Goal: Task Accomplishment & Management: Use online tool/utility

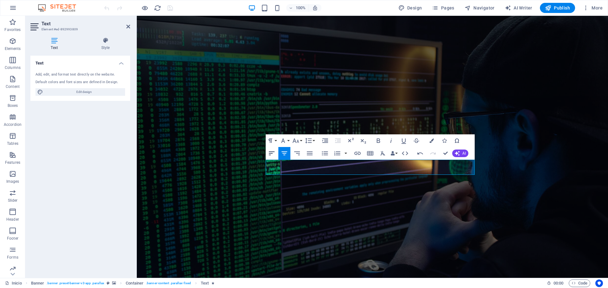
click at [273, 152] on icon "button" at bounding box center [272, 154] width 6 height 4
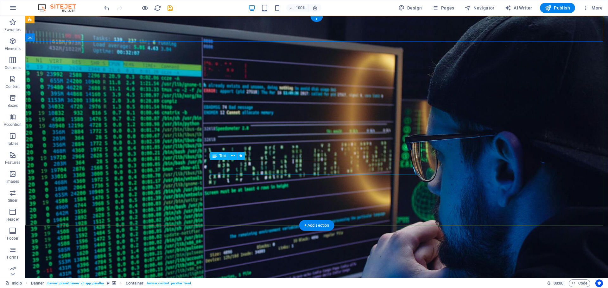
click at [58, 37] on icon at bounding box center [57, 37] width 3 height 7
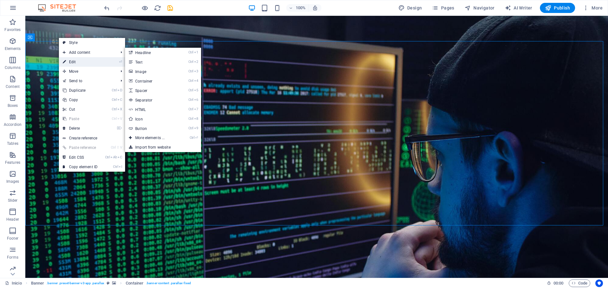
click at [83, 62] on link "⏎ Edit" at bounding box center [80, 61] width 42 height 9
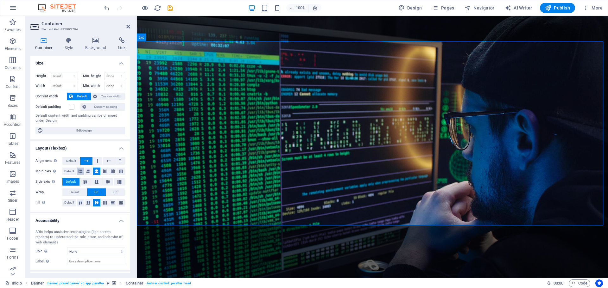
click at [81, 174] on icon at bounding box center [81, 172] width 4 height 8
click at [203, 53] on icon at bounding box center [203, 54] width 3 height 7
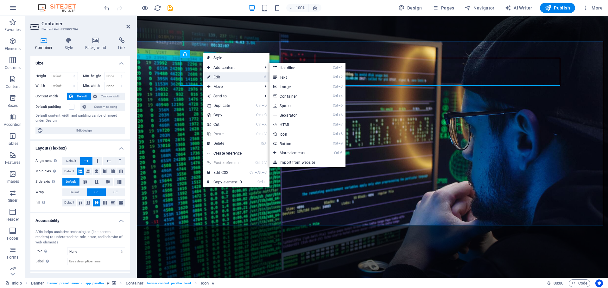
click at [214, 75] on link "⏎ Edit" at bounding box center [224, 76] width 42 height 9
select select "xMaxYMid"
select select "px"
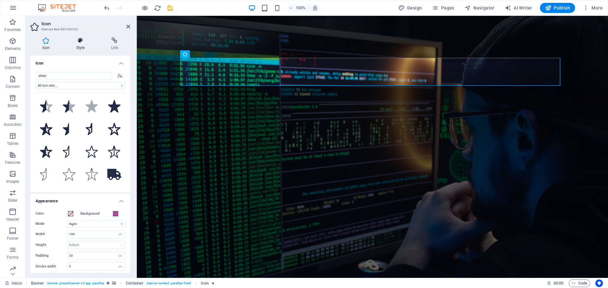
click at [80, 47] on h4 "Style" at bounding box center [81, 43] width 35 height 13
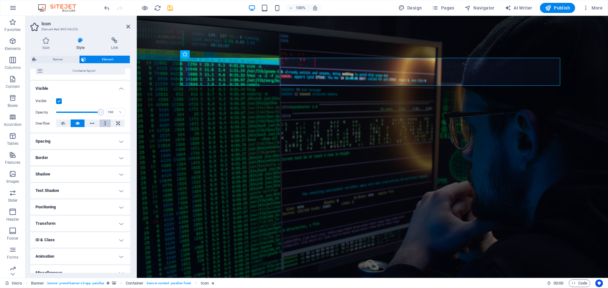
scroll to position [63, 0]
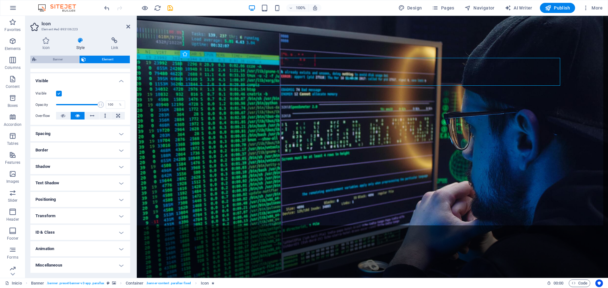
click at [54, 57] on span "Banner" at bounding box center [57, 60] width 39 height 8
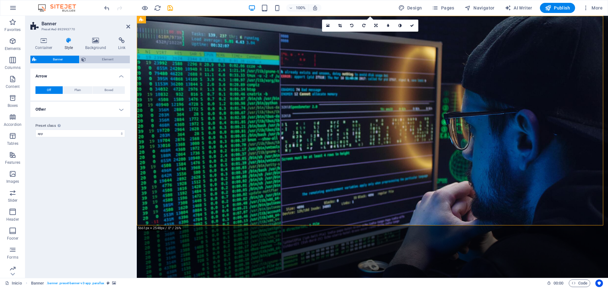
click at [95, 61] on span "Element" at bounding box center [108, 60] width 41 height 8
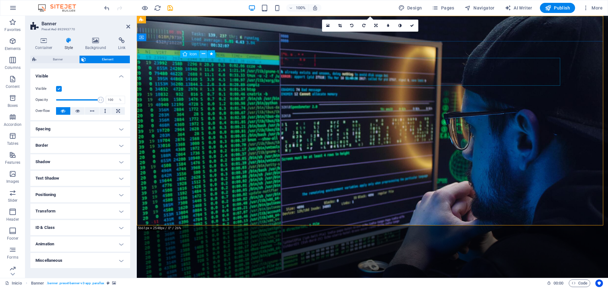
click at [200, 55] on button at bounding box center [203, 54] width 8 height 8
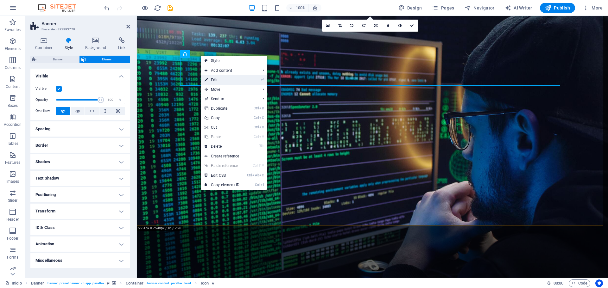
click at [218, 78] on link "⏎ Edit" at bounding box center [222, 79] width 42 height 9
select select "xMaxYMid"
select select "px"
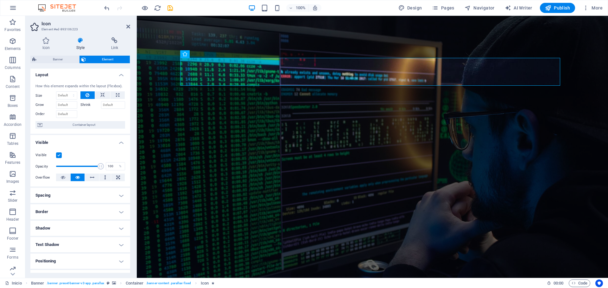
scroll to position [0, 0]
click at [47, 45] on h4 "Icon" at bounding box center [47, 43] width 34 height 13
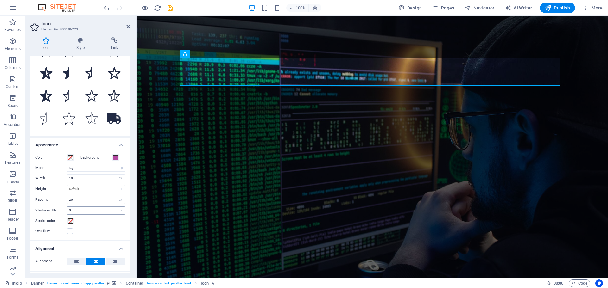
scroll to position [63, 0]
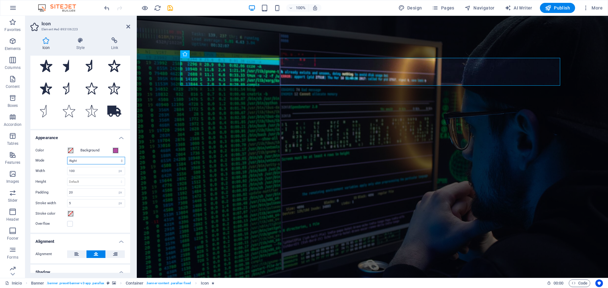
click at [93, 162] on select "Scale Left Center Right" at bounding box center [96, 161] width 58 height 8
click at [78, 254] on icon at bounding box center [76, 255] width 4 height 8
click at [202, 93] on icon at bounding box center [200, 94] width 3 height 7
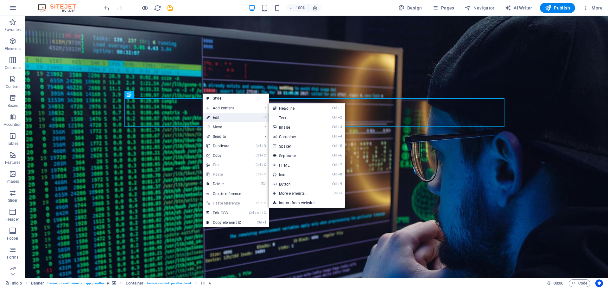
click at [211, 117] on link "⏎ Edit" at bounding box center [224, 117] width 42 height 9
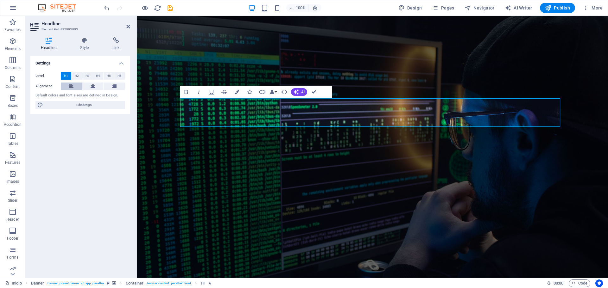
click at [68, 85] on button at bounding box center [71, 87] width 21 height 8
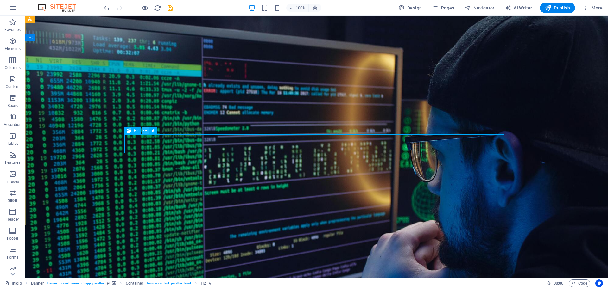
click at [145, 129] on icon at bounding box center [144, 130] width 3 height 7
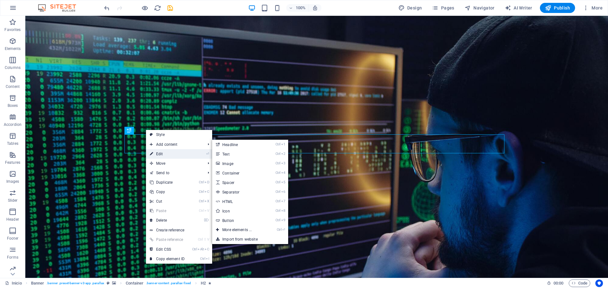
click at [154, 151] on link "⏎ Edit" at bounding box center [167, 153] width 42 height 9
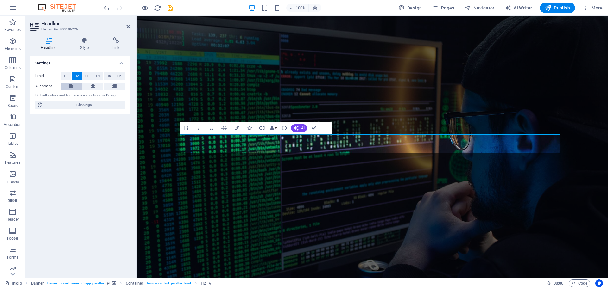
click at [71, 86] on icon at bounding box center [71, 87] width 4 height 8
click at [207, 181] on icon at bounding box center [206, 181] width 3 height 7
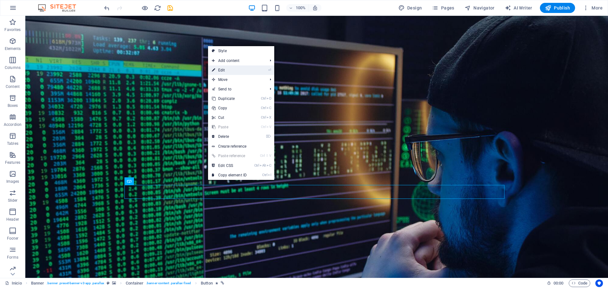
click at [228, 72] on link "⏎ Edit" at bounding box center [229, 70] width 42 height 9
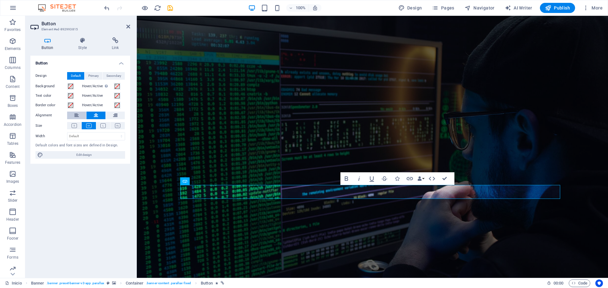
click at [80, 114] on button at bounding box center [76, 116] width 19 height 8
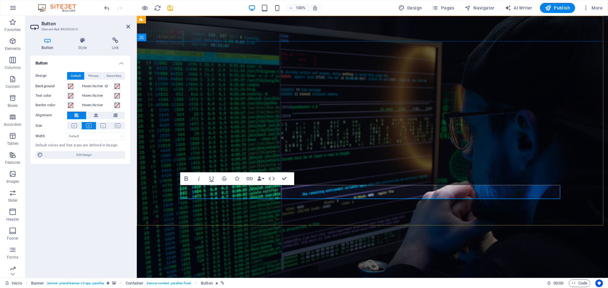
drag, startPoint x: 229, startPoint y: 192, endPoint x: 233, endPoint y: 193, distance: 4.8
click at [238, 174] on button "Icons" at bounding box center [237, 179] width 12 height 13
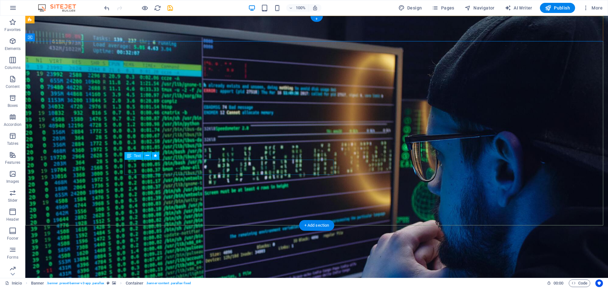
click at [146, 158] on icon at bounding box center [147, 156] width 3 height 7
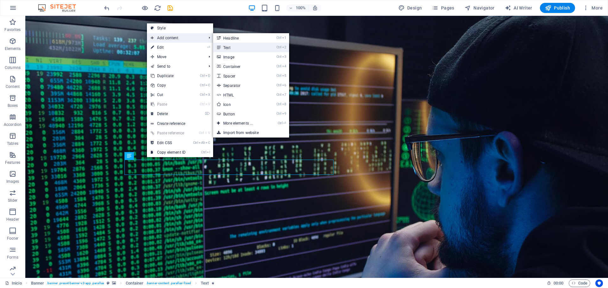
click at [247, 47] on link "Ctrl 2 Text" at bounding box center [239, 47] width 52 height 9
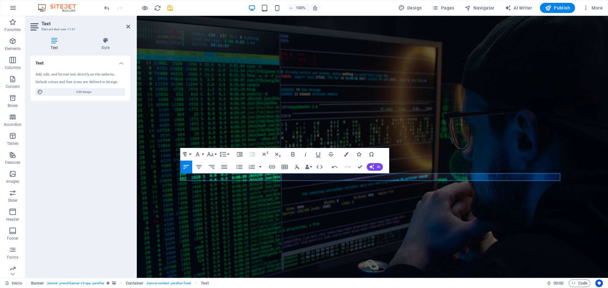
click at [361, 156] on icon "button" at bounding box center [358, 154] width 4 height 4
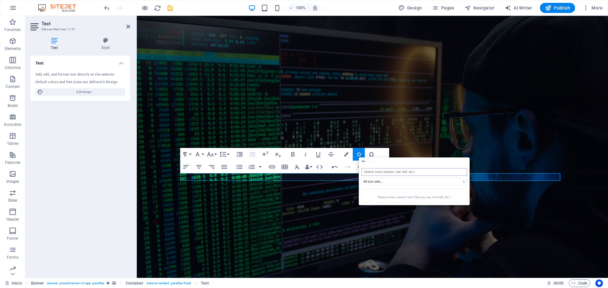
click at [374, 174] on input "search" at bounding box center [414, 172] width 106 height 8
type input "[DEMOGRAPHIC_DATA]"
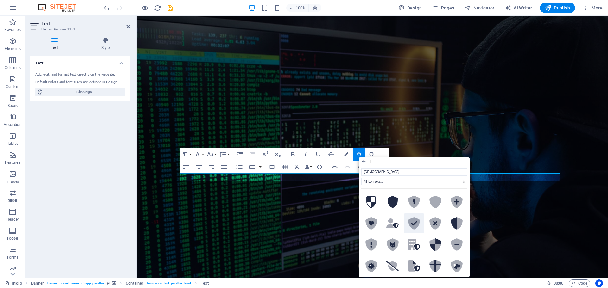
click at [414, 225] on icon at bounding box center [414, 223] width 12 height 12
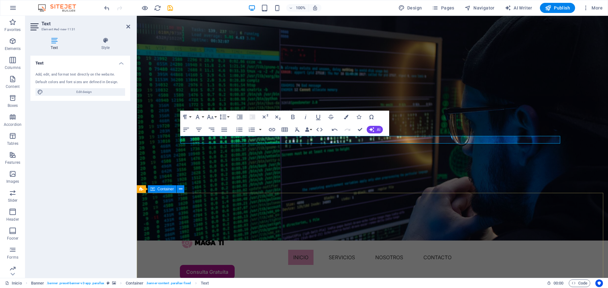
scroll to position [0, 0]
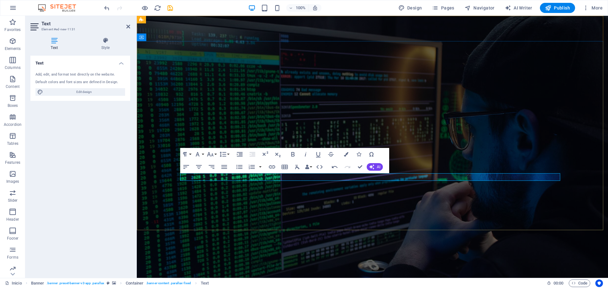
drag, startPoint x: 233, startPoint y: 178, endPoint x: 208, endPoint y: 179, distance: 24.7
drag, startPoint x: 186, startPoint y: 178, endPoint x: 176, endPoint y: 178, distance: 10.8
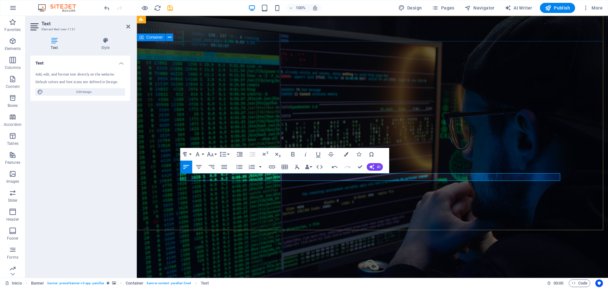
click at [348, 152] on button "Colors" at bounding box center [346, 154] width 12 height 13
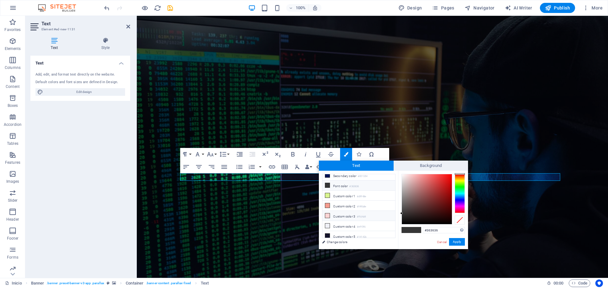
scroll to position [25, 0]
click at [327, 195] on icon at bounding box center [327, 195] width 4 height 4
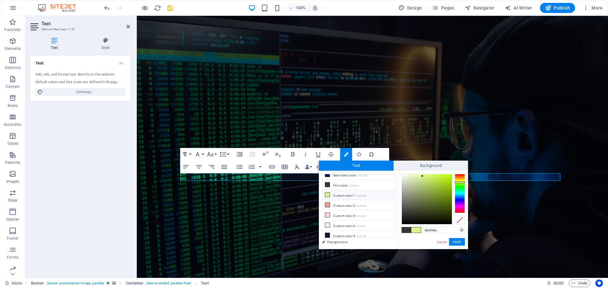
click at [462, 184] on div at bounding box center [460, 193] width 10 height 39
drag, startPoint x: 442, startPoint y: 184, endPoint x: 443, endPoint y: 188, distance: 3.6
click at [443, 188] on div at bounding box center [427, 199] width 50 height 50
drag, startPoint x: 443, startPoint y: 188, endPoint x: 445, endPoint y: 185, distance: 3.4
click at [445, 185] on div at bounding box center [445, 185] width 2 height 2
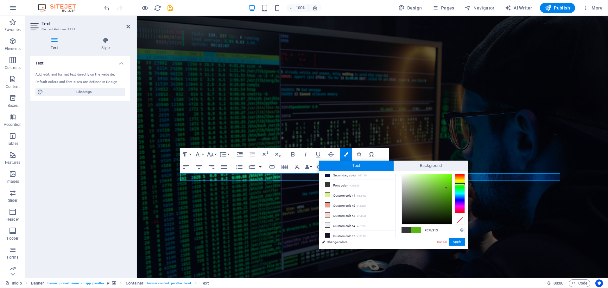
type input "#57b213"
drag, startPoint x: 444, startPoint y: 185, endPoint x: 446, endPoint y: 189, distance: 5.0
click at [446, 189] on div at bounding box center [446, 189] width 2 height 2
click at [461, 244] on button "Apply" at bounding box center [457, 242] width 16 height 8
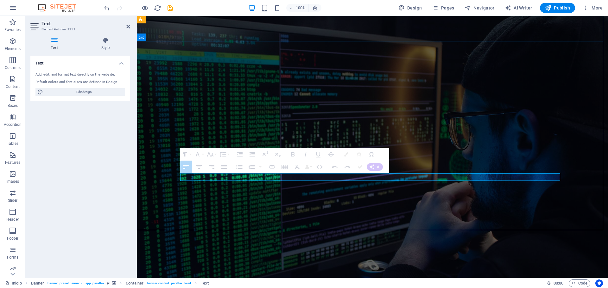
drag, startPoint x: 235, startPoint y: 178, endPoint x: 156, endPoint y: 178, distance: 78.5
click at [344, 155] on icon "button" at bounding box center [346, 154] width 4 height 4
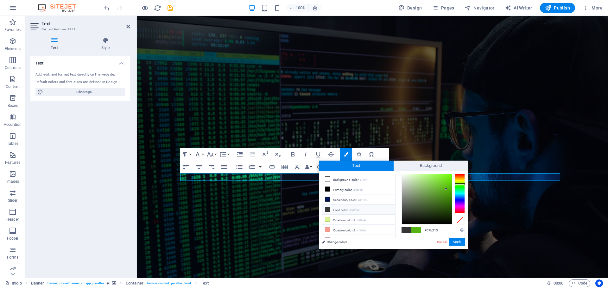
type input "#4f13b2"
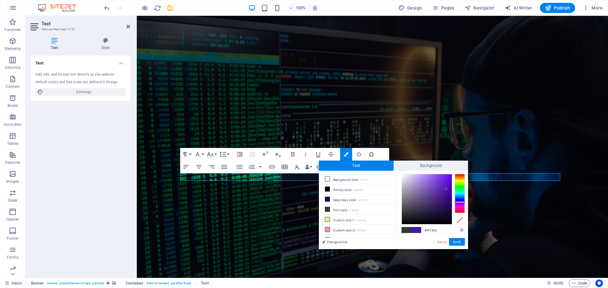
click at [462, 202] on div at bounding box center [460, 193] width 10 height 39
click at [461, 244] on button "Apply" at bounding box center [457, 242] width 16 height 8
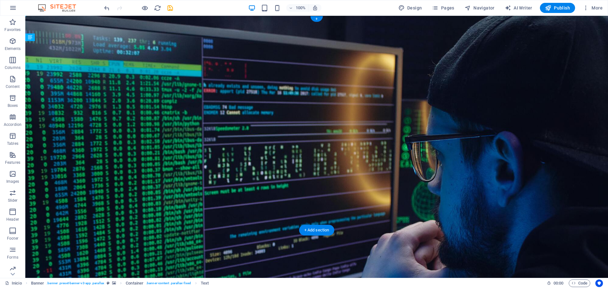
drag, startPoint x: 158, startPoint y: 186, endPoint x: 131, endPoint y: 204, distance: 32.7
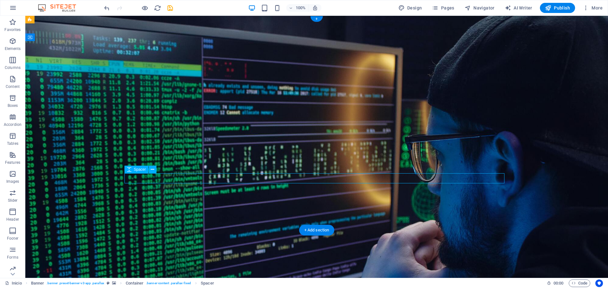
click at [153, 170] on icon at bounding box center [152, 170] width 3 height 7
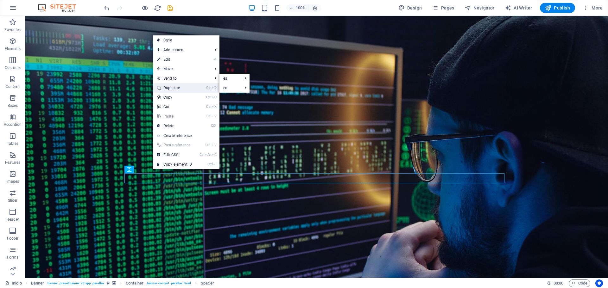
click at [179, 87] on link "Ctrl D Duplicate" at bounding box center [174, 87] width 42 height 9
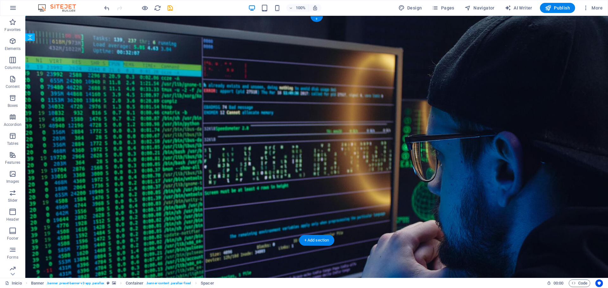
drag, startPoint x: 158, startPoint y: 195, endPoint x: 139, endPoint y: 199, distance: 19.8
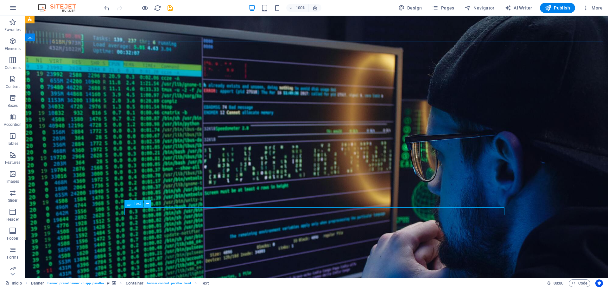
click at [148, 205] on icon at bounding box center [147, 204] width 3 height 7
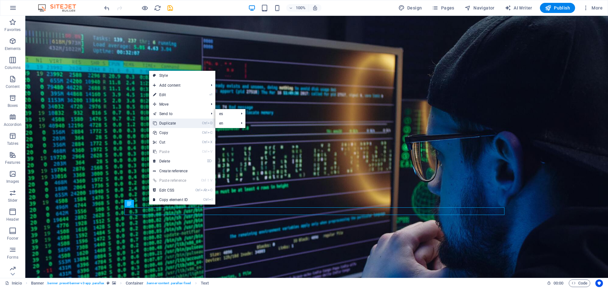
click at [175, 121] on link "Ctrl D Duplicate" at bounding box center [170, 123] width 42 height 9
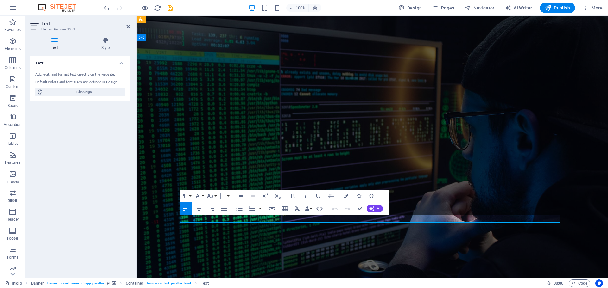
click at [356, 196] on icon "button" at bounding box center [358, 196] width 4 height 4
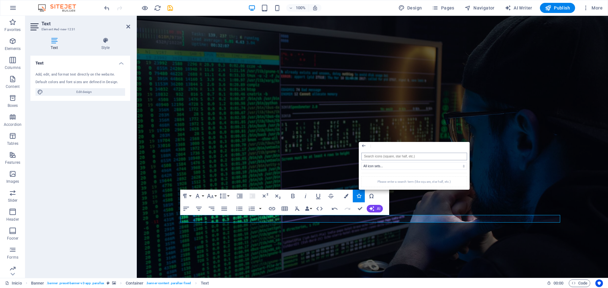
click at [393, 158] on input "search" at bounding box center [414, 157] width 106 height 8
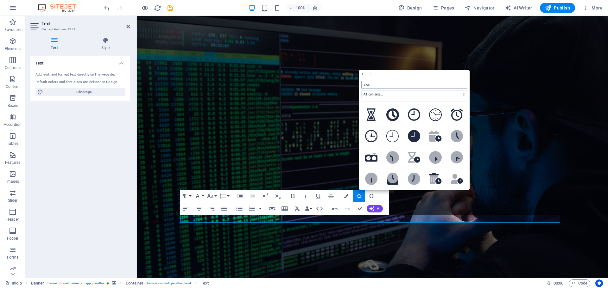
type input "clock"
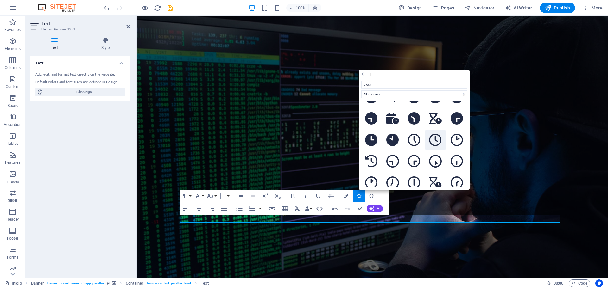
scroll to position [317, 0]
click at [437, 137] on icon at bounding box center [435, 141] width 13 height 13
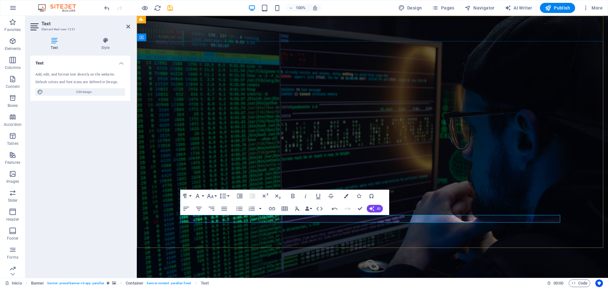
drag, startPoint x: 230, startPoint y: 220, endPoint x: 155, endPoint y: 221, distance: 75.0
click at [349, 196] on button "Colors" at bounding box center [346, 196] width 12 height 13
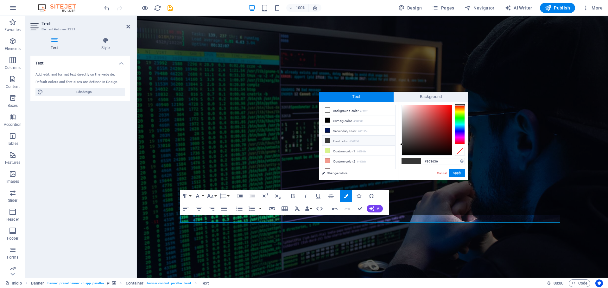
click at [461, 134] on div at bounding box center [460, 124] width 10 height 39
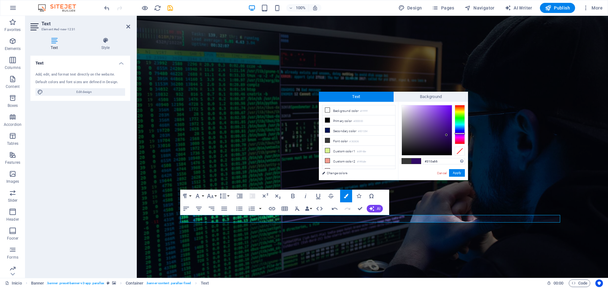
click at [446, 135] on div at bounding box center [427, 130] width 50 height 50
click at [461, 136] on div at bounding box center [460, 124] width 10 height 39
type input "#610974"
drag, startPoint x: 445, startPoint y: 136, endPoint x: 448, endPoint y: 132, distance: 4.5
click at [448, 132] on div at bounding box center [427, 130] width 50 height 50
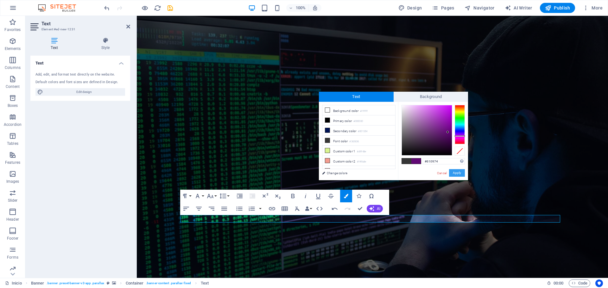
click at [456, 174] on button "Apply" at bounding box center [457, 173] width 16 height 8
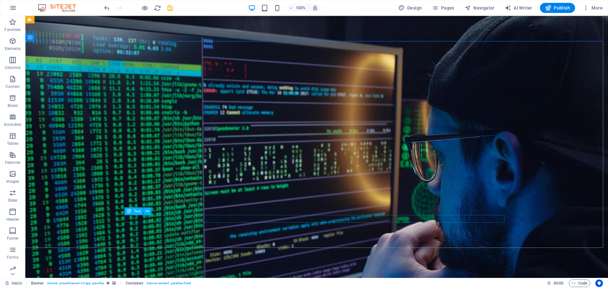
click at [155, 211] on div "Text" at bounding box center [139, 212] width 31 height 8
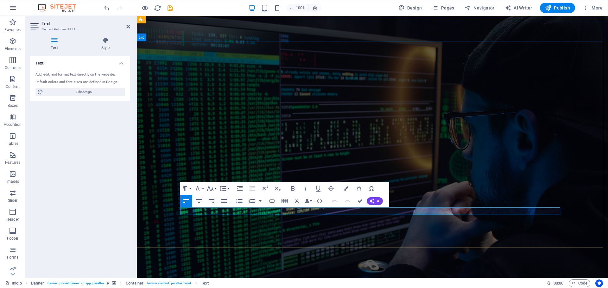
drag, startPoint x: 225, startPoint y: 211, endPoint x: 171, endPoint y: 213, distance: 53.9
click at [346, 190] on icon "button" at bounding box center [346, 188] width 4 height 4
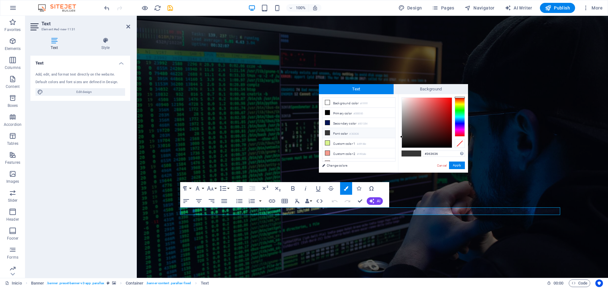
click at [462, 111] on div at bounding box center [460, 116] width 10 height 39
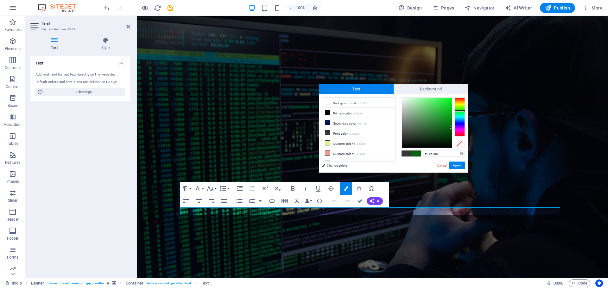
type input "#015f0b"
drag, startPoint x: 448, startPoint y: 124, endPoint x: 451, endPoint y: 129, distance: 5.3
click at [451, 129] on div at bounding box center [427, 123] width 50 height 50
click at [458, 165] on button "Apply" at bounding box center [457, 166] width 16 height 8
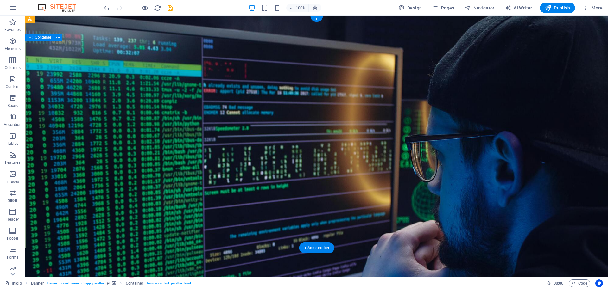
scroll to position [0, 0]
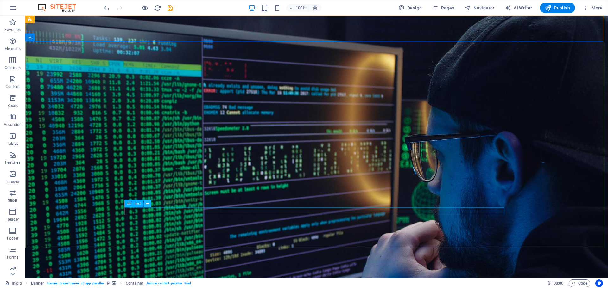
click at [149, 204] on icon at bounding box center [147, 204] width 3 height 7
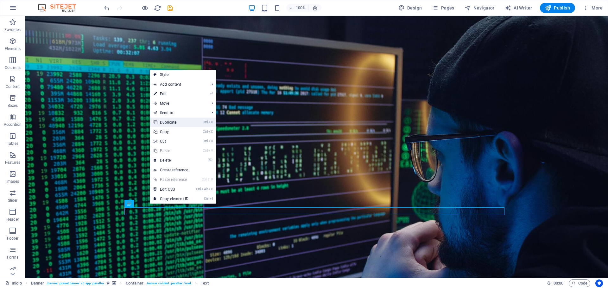
click at [179, 122] on link "Ctrl D Duplicate" at bounding box center [171, 122] width 42 height 9
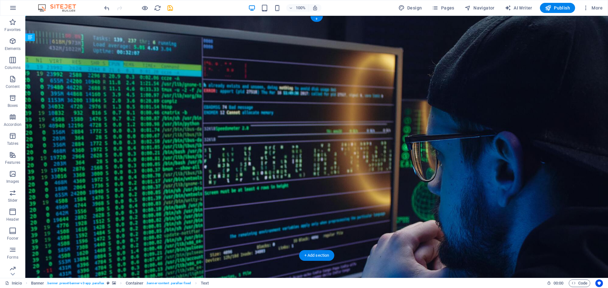
drag, startPoint x: 145, startPoint y: 219, endPoint x: 173, endPoint y: 219, distance: 28.2
drag, startPoint x: 153, startPoint y: 220, endPoint x: 228, endPoint y: 209, distance: 76.5
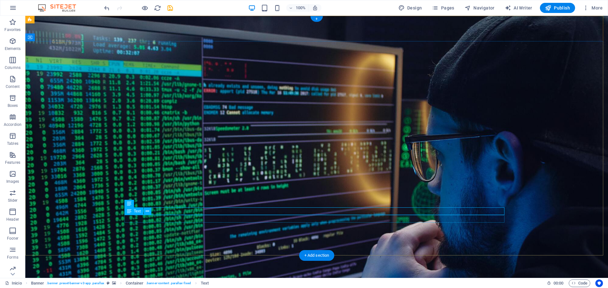
click at [146, 211] on icon at bounding box center [147, 211] width 3 height 7
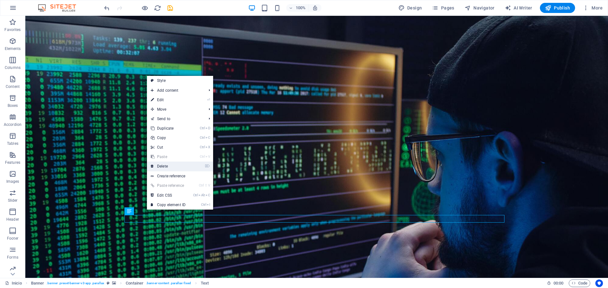
click at [185, 166] on link "⌦ Delete" at bounding box center [168, 166] width 42 height 9
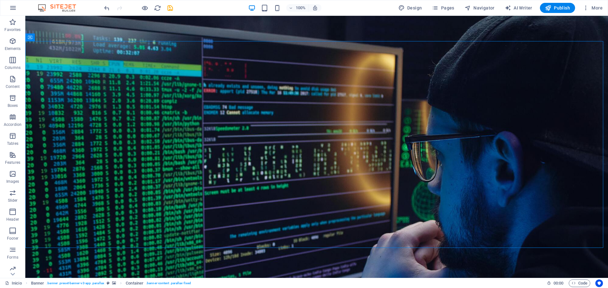
click at [169, 7] on icon "save" at bounding box center [170, 7] width 7 height 7
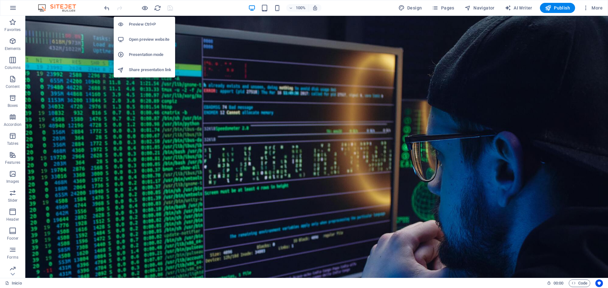
click at [144, 41] on h6 "Open preview website" at bounding box center [150, 40] width 42 height 8
click at [145, 10] on icon "button" at bounding box center [144, 7] width 7 height 7
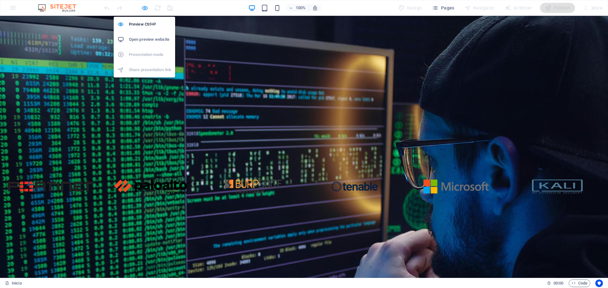
click at [145, 10] on icon "button" at bounding box center [144, 7] width 7 height 7
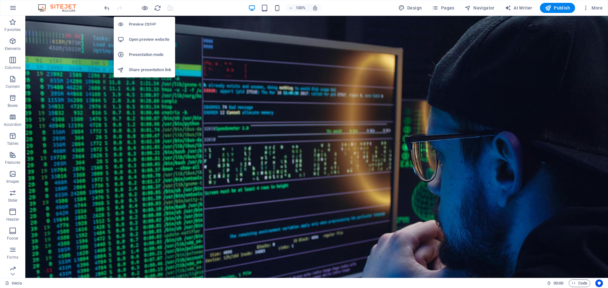
click at [143, 39] on h6 "Open preview website" at bounding box center [150, 40] width 42 height 8
click at [150, 41] on h6 "Open preview website" at bounding box center [150, 40] width 42 height 8
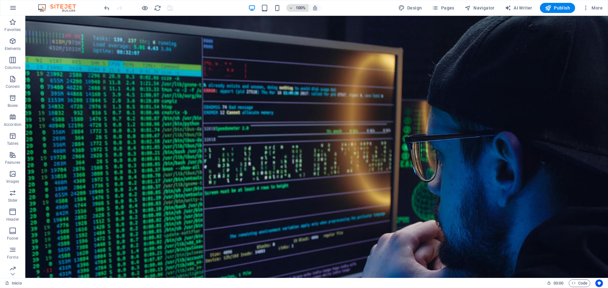
click at [299, 9] on h6 "100%" at bounding box center [301, 8] width 10 height 8
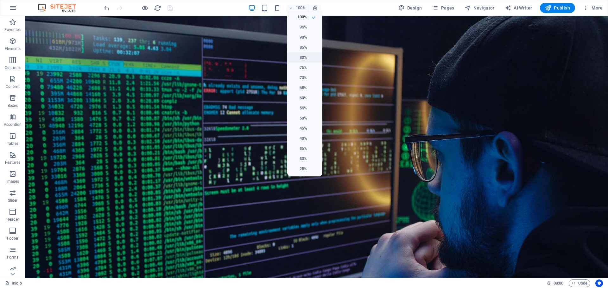
click at [313, 59] on li "80%" at bounding box center [304, 58] width 35 height 10
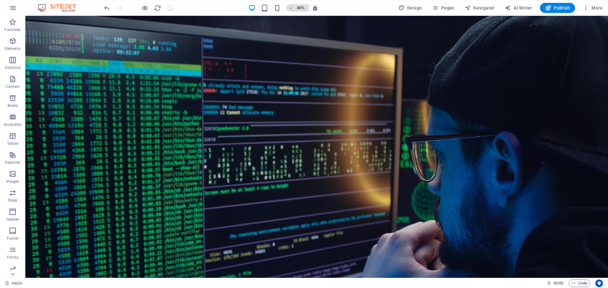
click at [300, 9] on h6 "80%" at bounding box center [301, 8] width 10 height 8
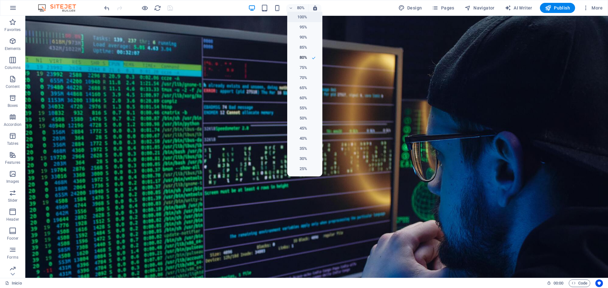
click at [303, 16] on h6 "100%" at bounding box center [299, 17] width 16 height 8
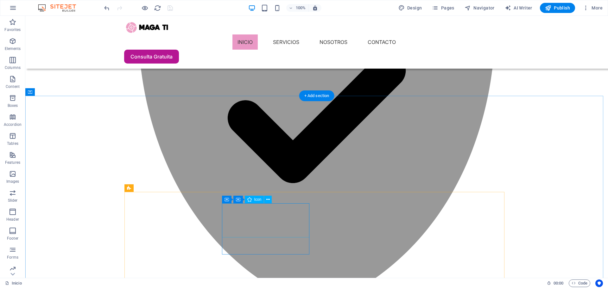
scroll to position [506, 0]
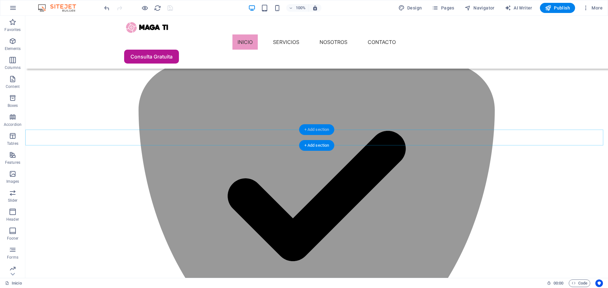
click at [313, 126] on div "+ Add section" at bounding box center [316, 129] width 35 height 11
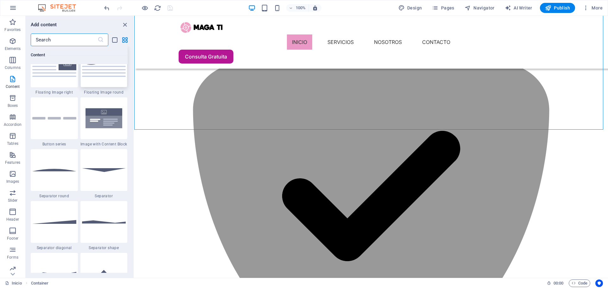
scroll to position [1456, 0]
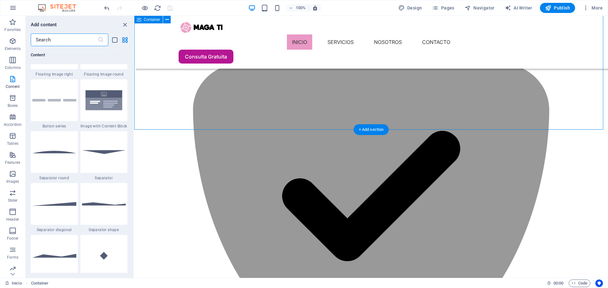
click at [168, 22] on icon at bounding box center [169, 19] width 3 height 7
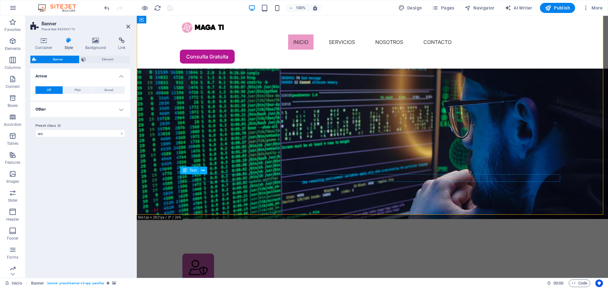
scroll to position [158, 0]
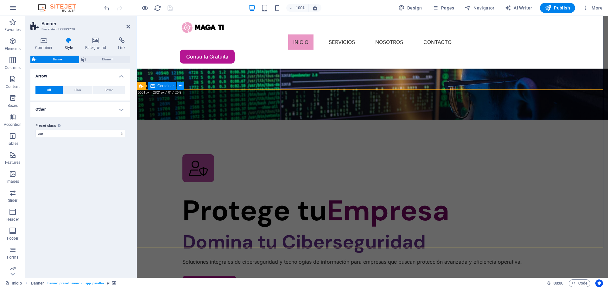
click at [180, 88] on icon at bounding box center [180, 86] width 3 height 7
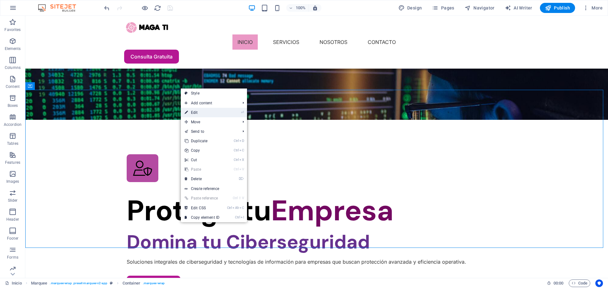
click at [207, 113] on link "⏎ Edit" at bounding box center [202, 112] width 42 height 9
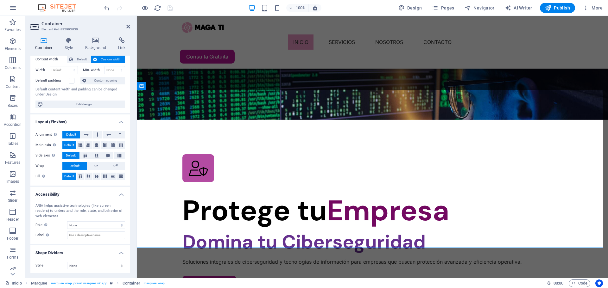
scroll to position [39, 0]
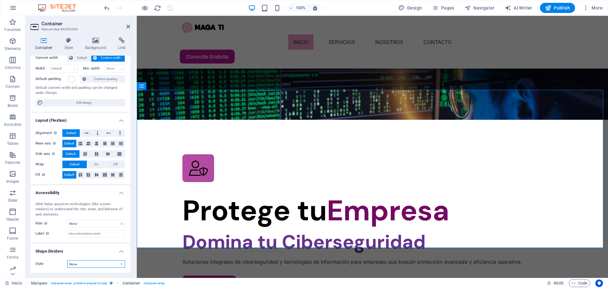
click at [99, 267] on select "None Triangle Square Diagonal Polygon 1 Polygon 2 Zigzag Multiple Zigzags Waves…" at bounding box center [96, 265] width 58 height 8
click at [67, 261] on select "None Triangle Square Diagonal Polygon 1 Polygon 2 Zigzag Multiple Zigzags Waves…" at bounding box center [96, 265] width 58 height 8
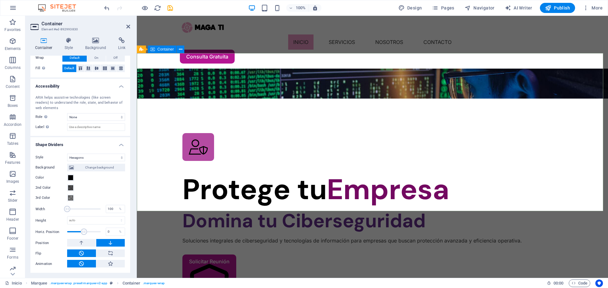
scroll to position [222, 0]
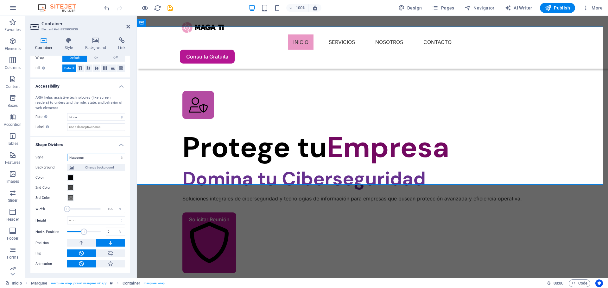
click at [117, 160] on select "None Triangle Square Diagonal Polygon 1 Polygon 2 Zigzag Multiple Zigzags Waves…" at bounding box center [96, 158] width 58 height 8
click at [67, 161] on select "None Triangle Square Diagonal Polygon 1 Polygon 2 Zigzag Multiple Zigzags Waves…" at bounding box center [96, 158] width 58 height 8
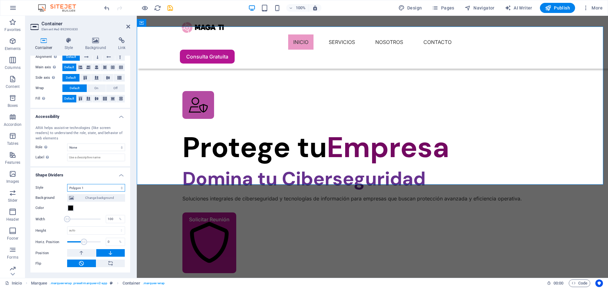
click at [116, 188] on select "None Triangle Square Diagonal Polygon 1 Polygon 2 Zigzag Multiple Zigzags Waves…" at bounding box center [96, 188] width 58 height 8
click at [67, 184] on select "None Triangle Square Diagonal Polygon 1 Polygon 2 Zigzag Multiple Zigzags Waves…" at bounding box center [96, 188] width 58 height 8
click at [121, 187] on select "None Triangle Square Diagonal Polygon 1 Polygon 2 Zigzag Multiple Zigzags Waves…" at bounding box center [96, 188] width 58 height 8
click at [67, 192] on select "None Triangle Square Diagonal Polygon 1 Polygon 2 Zigzag Multiple Zigzags Waves…" at bounding box center [96, 188] width 58 height 8
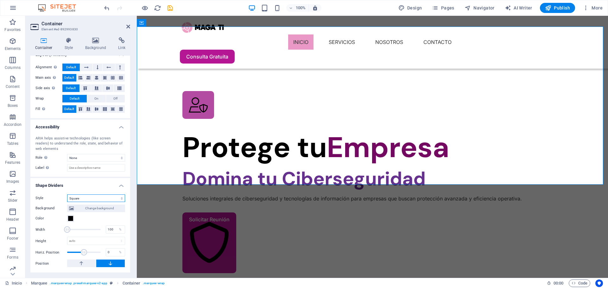
click at [119, 198] on select "None Triangle Square Diagonal Polygon 1 Polygon 2 Zigzag Multiple Zigzags Waves…" at bounding box center [96, 199] width 58 height 8
select select "diagonal"
click at [67, 195] on select "None Triangle Square Diagonal Polygon 1 Polygon 2 Zigzag Multiple Zigzags Waves…" at bounding box center [96, 199] width 58 height 8
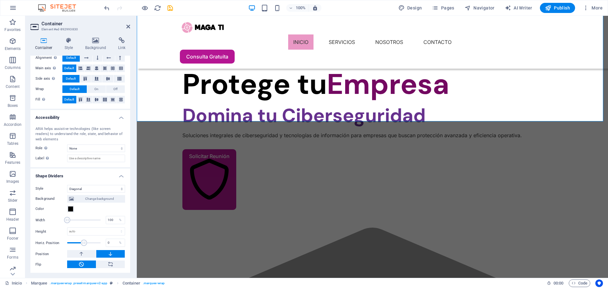
scroll to position [115, 0]
click at [87, 254] on button at bounding box center [81, 254] width 29 height 8
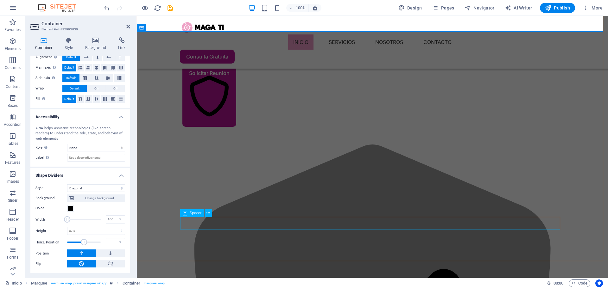
scroll to position [380, 0]
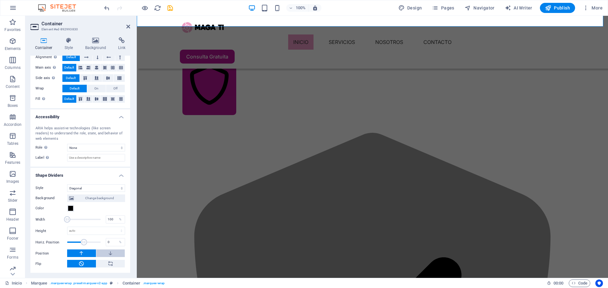
click at [112, 255] on icon at bounding box center [111, 254] width 6 height 8
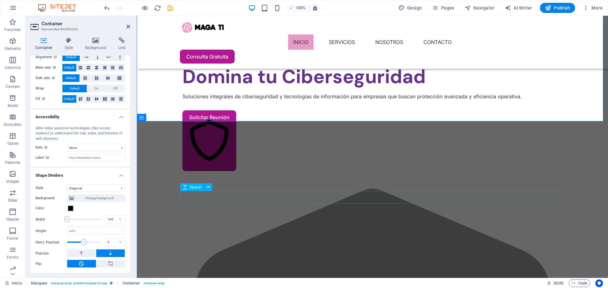
scroll to position [285, 0]
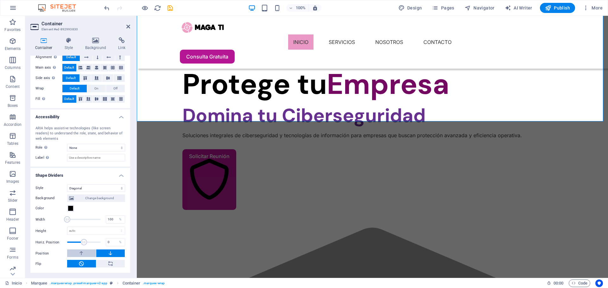
click at [88, 255] on button at bounding box center [81, 254] width 29 height 8
click at [108, 253] on icon at bounding box center [111, 254] width 6 height 8
drag, startPoint x: 84, startPoint y: 242, endPoint x: 73, endPoint y: 246, distance: 11.6
click at [73, 246] on span at bounding box center [73, 242] width 6 height 6
click at [76, 246] on span at bounding box center [84, 242] width 34 height 9
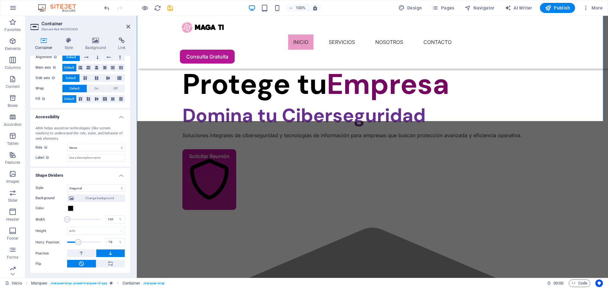
click at [78, 245] on span at bounding box center [78, 242] width 6 height 6
click at [82, 243] on span at bounding box center [82, 242] width 6 height 6
click at [113, 243] on input "-15" at bounding box center [115, 243] width 19 height 8
click at [113, 244] on input "-15" at bounding box center [115, 243] width 19 height 8
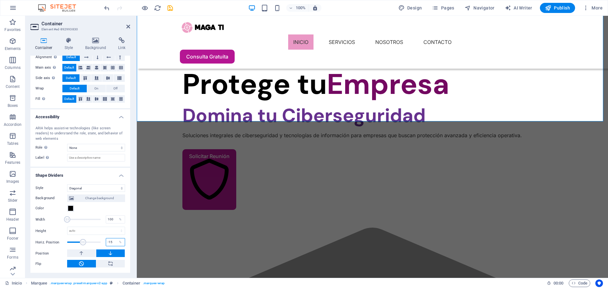
drag, startPoint x: 113, startPoint y: 244, endPoint x: 93, endPoint y: 245, distance: 20.0
click at [93, 245] on div "Horiz. Position -15 %" at bounding box center [80, 242] width 90 height 9
type input "0"
drag, startPoint x: 68, startPoint y: 220, endPoint x: 73, endPoint y: 221, distance: 4.8
click at [73, 221] on span at bounding box center [73, 220] width 6 height 6
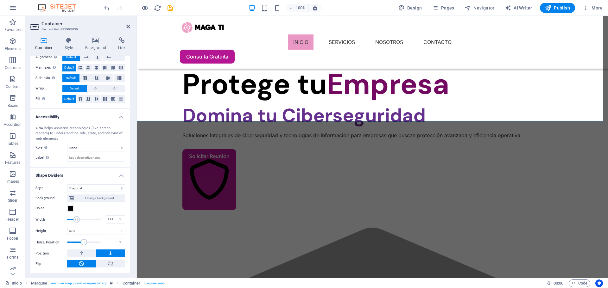
drag, startPoint x: 73, startPoint y: 221, endPoint x: 77, endPoint y: 222, distance: 4.3
click at [77, 222] on span at bounding box center [76, 220] width 6 height 6
drag, startPoint x: 77, startPoint y: 222, endPoint x: 70, endPoint y: 222, distance: 6.6
click at [70, 222] on span at bounding box center [73, 220] width 6 height 6
click at [107, 220] on input "129" at bounding box center [115, 220] width 19 height 8
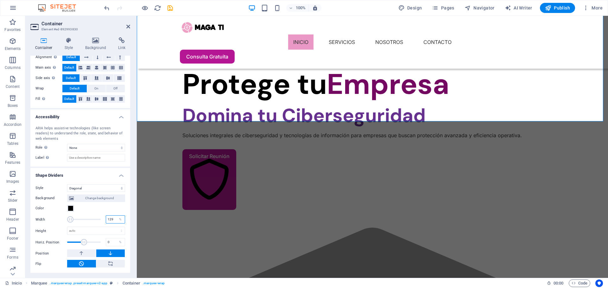
click at [107, 220] on input "129" at bounding box center [115, 220] width 19 height 8
type input "100"
click at [112, 242] on input "0" at bounding box center [115, 243] width 19 height 8
click at [110, 229] on select "auto px rem em vh vw" at bounding box center [95, 231] width 57 height 8
select select "px"
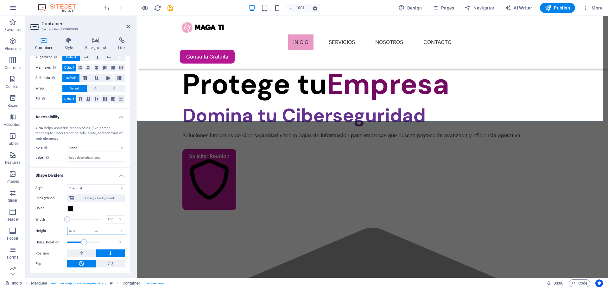
click at [115, 227] on select "auto px rem em vh vw" at bounding box center [95, 231] width 57 height 8
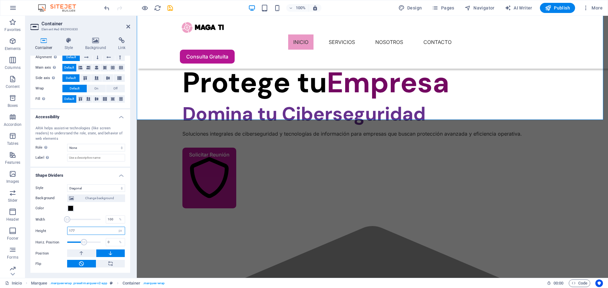
scroll to position [290, 0]
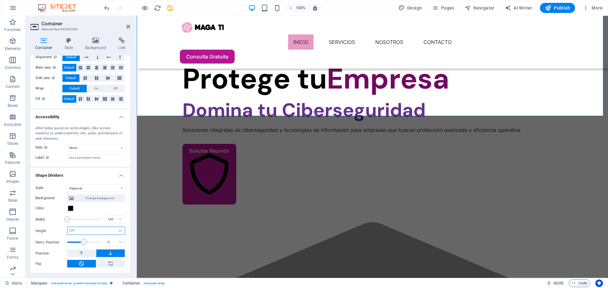
click at [91, 233] on input "177" at bounding box center [95, 231] width 57 height 8
type input "177"
click at [121, 231] on select "auto px rem em vh vw" at bounding box center [120, 231] width 9 height 8
select select "auto"
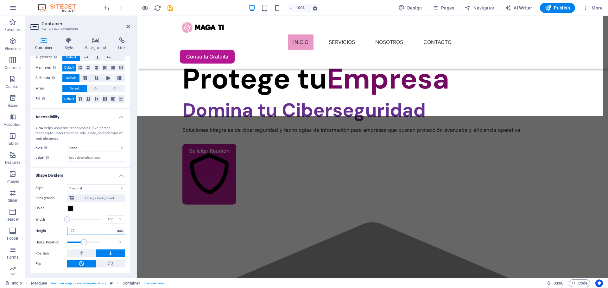
click at [116, 227] on select "auto px rem em vh vw" at bounding box center [120, 231] width 9 height 8
select select "DISABLED_OPTION_VALUE"
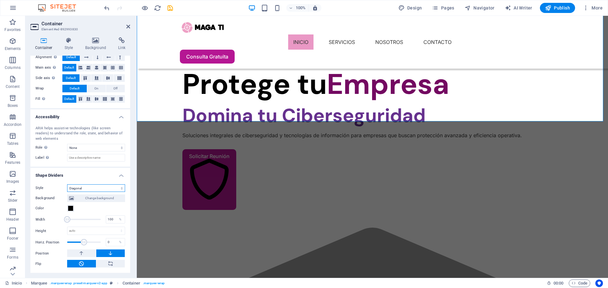
click at [102, 189] on select "None Triangle Square Diagonal Polygon 1 Polygon 2 Zigzag Multiple Zigzags Waves…" at bounding box center [96, 189] width 58 height 8
click at [67, 185] on select "None Triangle Square Diagonal Polygon 1 Polygon 2 Zigzag Multiple Zigzags Waves…" at bounding box center [96, 189] width 58 height 8
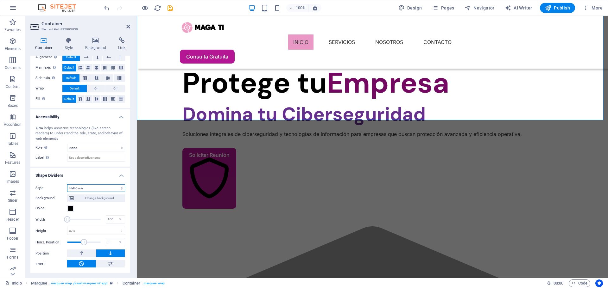
click at [106, 187] on select "None Triangle Square Diagonal Polygon 1 Polygon 2 Zigzag Multiple Zigzags Waves…" at bounding box center [96, 189] width 58 height 8
click at [67, 185] on select "None Triangle Square Diagonal Polygon 1 Polygon 2 Zigzag Multiple Zigzags Waves…" at bounding box center [96, 189] width 58 height 8
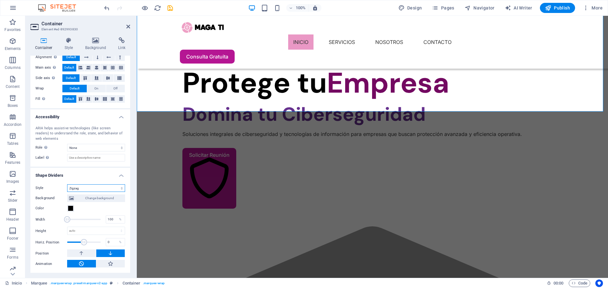
scroll to position [295, 0]
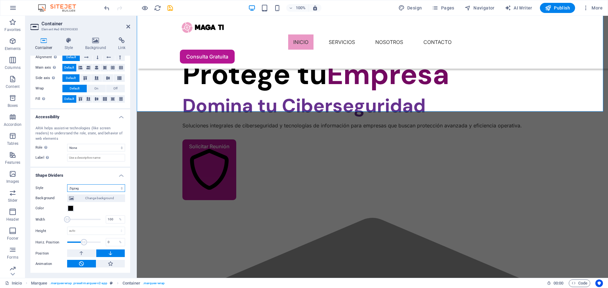
click at [116, 188] on select "None Triangle Square Diagonal Polygon 1 Polygon 2 Zigzag Multiple Zigzags Waves…" at bounding box center [96, 189] width 58 height 8
click at [83, 253] on icon at bounding box center [82, 254] width 6 height 8
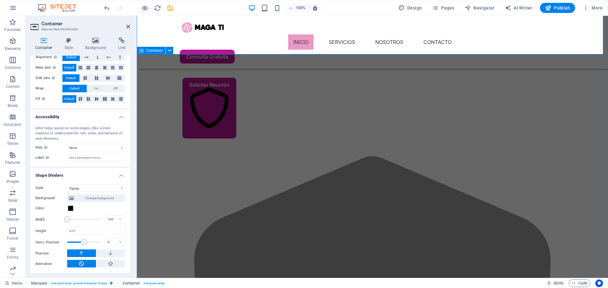
scroll to position [326, 0]
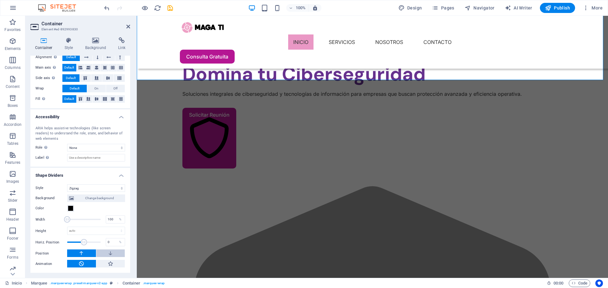
click at [105, 255] on button at bounding box center [110, 254] width 29 height 8
click at [110, 186] on select "None Triangle Square Diagonal Polygon 1 Polygon 2 Zigzag Multiple Zigzags Waves…" at bounding box center [96, 189] width 58 height 8
click at [67, 185] on select "None Triangle Square Diagonal Polygon 1 Polygon 2 Zigzag Multiple Zigzags Waves…" at bounding box center [96, 189] width 58 height 8
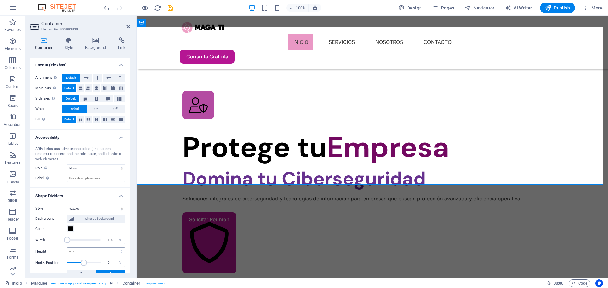
scroll to position [93, 0]
click at [93, 210] on select "None Triangle Square Diagonal Polygon 1 Polygon 2 Zigzag Multiple Zigzags Waves…" at bounding box center [96, 210] width 58 height 8
click at [67, 206] on select "None Triangle Square Diagonal Polygon 1 Polygon 2 Zigzag Multiple Zigzags Waves…" at bounding box center [96, 210] width 58 height 8
click at [102, 207] on select "None Triangle Square Diagonal Polygon 1 Polygon 2 Zigzag Multiple Zigzags Waves…" at bounding box center [96, 210] width 58 height 8
click at [67, 206] on select "None Triangle Square Diagonal Polygon 1 Polygon 2 Zigzag Multiple Zigzags Waves…" at bounding box center [96, 210] width 58 height 8
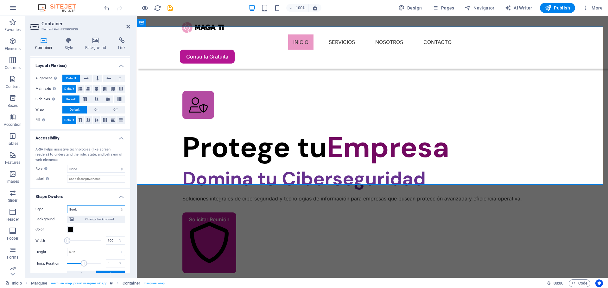
click at [97, 212] on select "None Triangle Square Diagonal Polygon 1 Polygon 2 Zigzag Multiple Zigzags Waves…" at bounding box center [96, 210] width 58 height 8
click at [67, 206] on select "None Triangle Square Diagonal Polygon 1 Polygon 2 Zigzag Multiple Zigzags Waves…" at bounding box center [96, 210] width 58 height 8
click at [104, 211] on select "None Triangle Square Diagonal Polygon 1 Polygon 2 Zigzag Multiple Zigzags Waves…" at bounding box center [96, 210] width 58 height 8
click at [67, 206] on select "None Triangle Square Diagonal Polygon 1 Polygon 2 Zigzag Multiple Zigzags Waves…" at bounding box center [96, 210] width 58 height 8
click at [97, 209] on select "None Triangle Square Diagonal Polygon 1 Polygon 2 Zigzag Multiple Zigzags Waves…" at bounding box center [96, 210] width 58 height 8
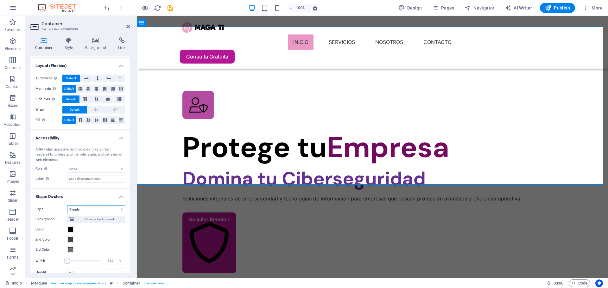
click at [67, 206] on select "None Triangle Square Diagonal Polygon 1 Polygon 2 Zigzag Multiple Zigzags Waves…" at bounding box center [96, 210] width 58 height 8
click at [102, 211] on select "None Triangle Square Diagonal Polygon 1 Polygon 2 Zigzag Multiple Zigzags Waves…" at bounding box center [96, 210] width 58 height 8
click at [67, 206] on select "None Triangle Square Diagonal Polygon 1 Polygon 2 Zigzag Multiple Zigzags Waves…" at bounding box center [96, 210] width 58 height 8
click at [99, 210] on select "None Triangle Square Diagonal Polygon 1 Polygon 2 Zigzag Multiple Zigzags Waves…" at bounding box center [96, 210] width 58 height 8
click at [67, 206] on select "None Triangle Square Diagonal Polygon 1 Polygon 2 Zigzag Multiple Zigzags Waves…" at bounding box center [96, 210] width 58 height 8
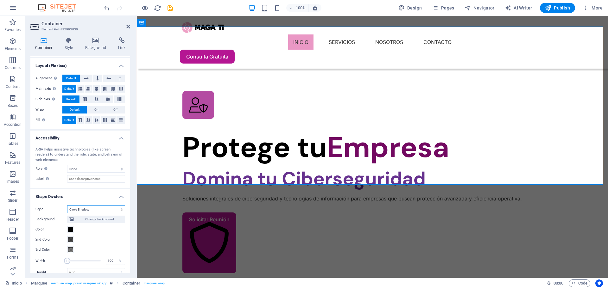
click at [105, 209] on select "None Triangle Square Diagonal Polygon 1 Polygon 2 Zigzag Multiple Zigzags Waves…" at bounding box center [96, 210] width 58 height 8
click at [67, 206] on select "None Triangle Square Diagonal Polygon 1 Polygon 2 Zigzag Multiple Zigzags Waves…" at bounding box center [96, 210] width 58 height 8
click at [104, 210] on select "None Triangle Square Diagonal Polygon 1 Polygon 2 Zigzag Multiple Zigzags Waves…" at bounding box center [96, 210] width 58 height 8
click at [67, 206] on select "None Triangle Square Diagonal Polygon 1 Polygon 2 Zigzag Multiple Zigzags Waves…" at bounding box center [96, 210] width 58 height 8
click at [103, 210] on select "None Triangle Square Diagonal Polygon 1 Polygon 2 Zigzag Multiple Zigzags Waves…" at bounding box center [96, 210] width 58 height 8
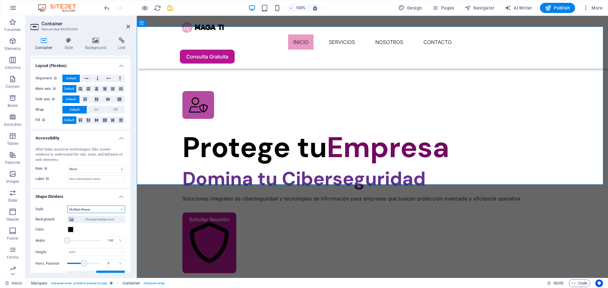
click at [67, 206] on select "None Triangle Square Diagonal Polygon 1 Polygon 2 Zigzag Multiple Zigzags Waves…" at bounding box center [96, 210] width 58 height 8
click at [104, 177] on input "Label Use the ARIA label to provide a clear and descriptive name for elements t…" at bounding box center [96, 179] width 58 height 8
click at [104, 208] on select "None Triangle Square Diagonal Polygon 1 Polygon 2 Zigzag Multiple Zigzags Waves…" at bounding box center [96, 210] width 58 height 8
click at [67, 206] on select "None Triangle Square Diagonal Polygon 1 Polygon 2 Zigzag Multiple Zigzags Waves…" at bounding box center [96, 210] width 58 height 8
click at [106, 209] on select "None Triangle Square Diagonal Polygon 1 Polygon 2 Zigzag Multiple Zigzags Waves…" at bounding box center [96, 210] width 58 height 8
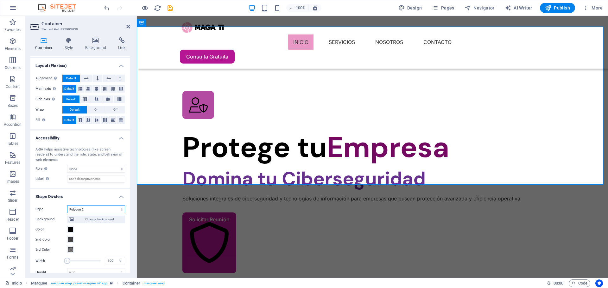
click at [67, 206] on select "None Triangle Square Diagonal Polygon 1 Polygon 2 Zigzag Multiple Zigzags Waves…" at bounding box center [96, 210] width 58 height 8
click at [118, 208] on select "None Triangle Square Diagonal Polygon 1 Polygon 2 Zigzag Multiple Zigzags Waves…" at bounding box center [96, 210] width 58 height 8
select select "none"
click at [67, 213] on select "None Triangle Square Diagonal Polygon 1 Polygon 2 Zigzag Multiple Zigzags Waves…" at bounding box center [96, 210] width 58 height 8
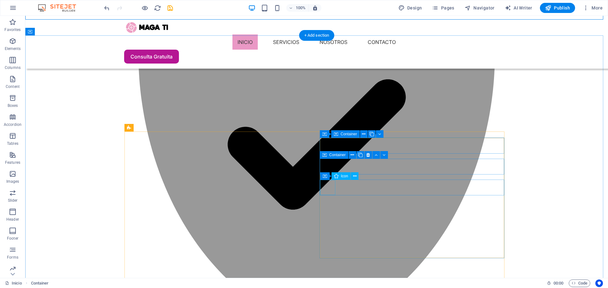
scroll to position [522, 0]
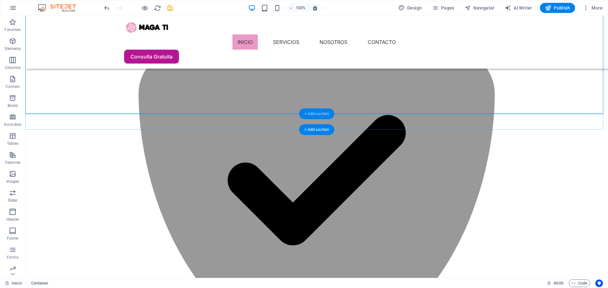
click at [317, 114] on div "+ Add section" at bounding box center [316, 114] width 35 height 11
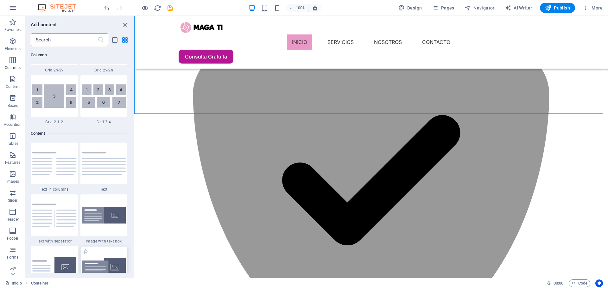
scroll to position [1013, 0]
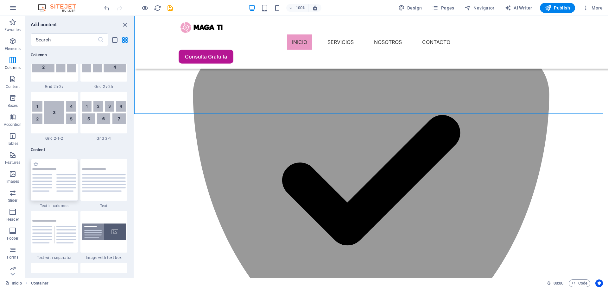
click at [62, 188] on img at bounding box center [54, 179] width 44 height 23
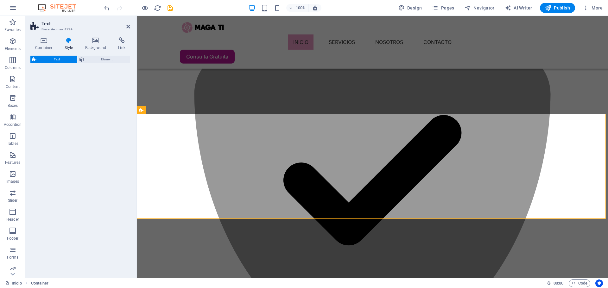
select select "rem"
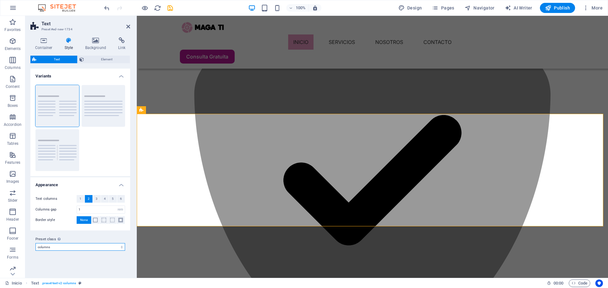
click at [93, 245] on select "columns Add preset class" at bounding box center [80, 247] width 90 height 8
click at [47, 45] on h4 "Container" at bounding box center [44, 43] width 29 height 13
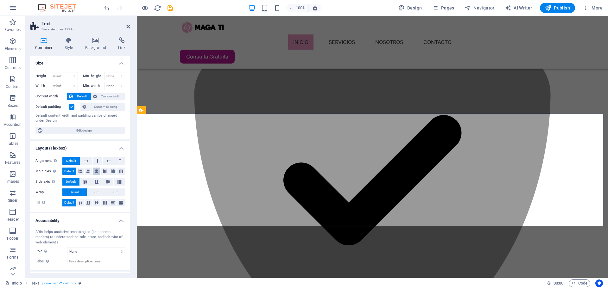
click at [95, 174] on icon at bounding box center [97, 172] width 4 height 8
click at [104, 182] on icon at bounding box center [108, 182] width 8 height 4
click at [95, 201] on icon at bounding box center [97, 203] width 8 height 4
click at [98, 162] on button at bounding box center [97, 161] width 9 height 8
click at [87, 158] on icon at bounding box center [86, 161] width 4 height 8
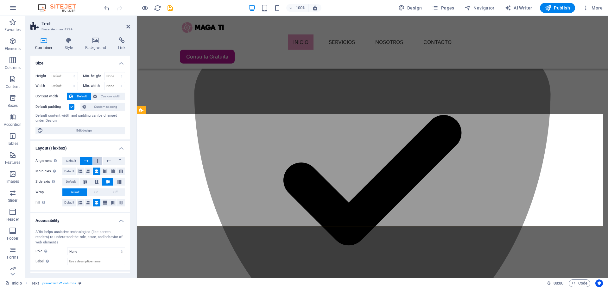
click at [97, 161] on icon at bounding box center [98, 161] width 2 height 8
click at [61, 48] on h4 "Style" at bounding box center [70, 43] width 21 height 13
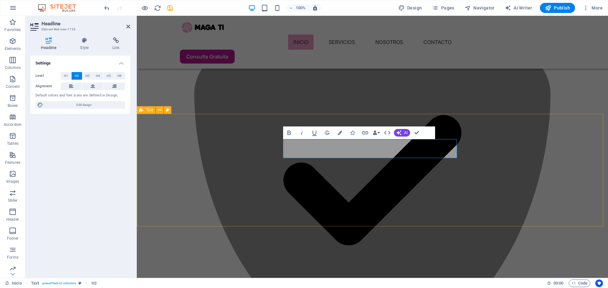
drag, startPoint x: 373, startPoint y: 151, endPoint x: 457, endPoint y: 147, distance: 84.0
click at [342, 133] on button "Colors" at bounding box center [340, 133] width 12 height 13
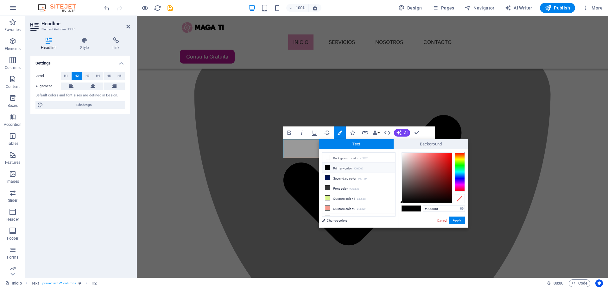
click at [458, 184] on div at bounding box center [460, 172] width 10 height 39
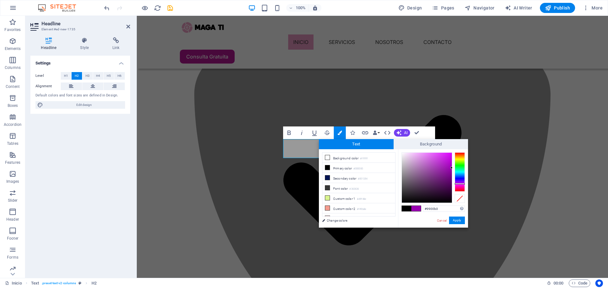
drag, startPoint x: 443, startPoint y: 184, endPoint x: 456, endPoint y: 168, distance: 20.7
click at [456, 168] on div at bounding box center [432, 178] width 63 height 51
drag, startPoint x: 450, startPoint y: 173, endPoint x: 453, endPoint y: 170, distance: 3.8
click at [453, 170] on div at bounding box center [432, 178] width 63 height 51
type input "#89009e"
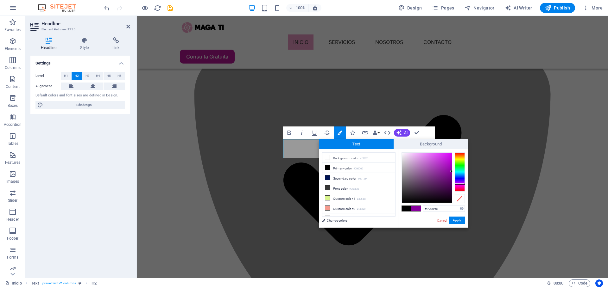
click at [451, 172] on div at bounding box center [451, 171] width 2 height 2
click at [459, 219] on button "Apply" at bounding box center [457, 221] width 16 height 8
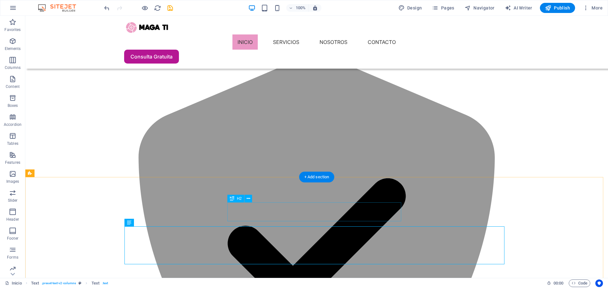
scroll to position [491, 0]
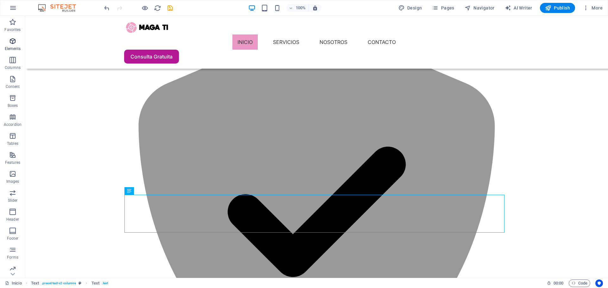
click at [10, 43] on icon "button" at bounding box center [13, 41] width 8 height 8
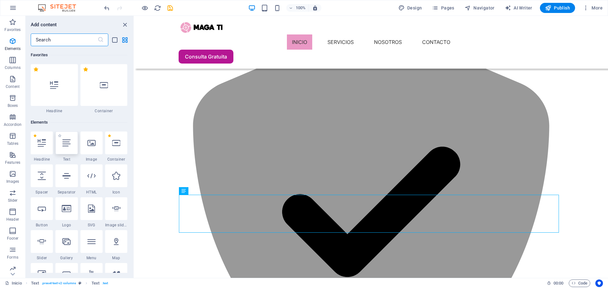
scroll to position [67, 0]
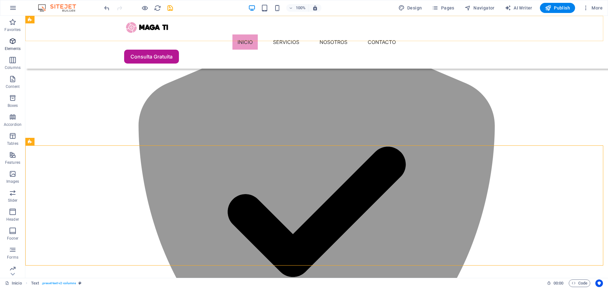
click at [16, 43] on icon "button" at bounding box center [13, 41] width 8 height 8
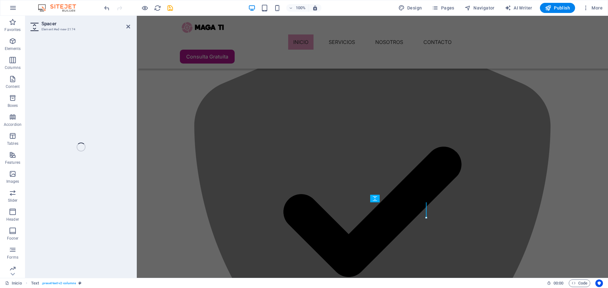
select select "px"
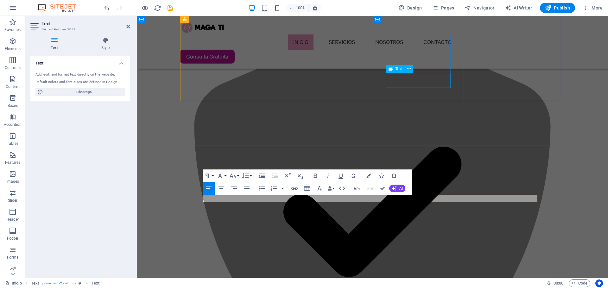
scroll to position [581, 1]
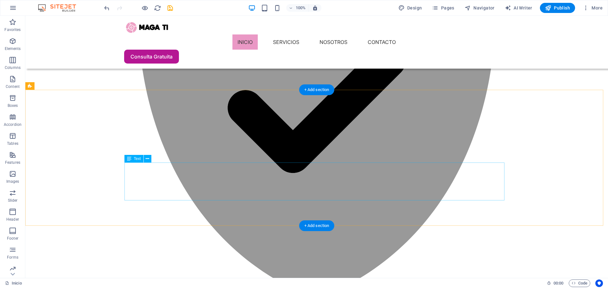
scroll to position [506, 0]
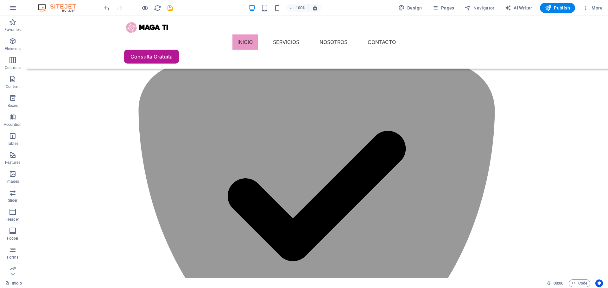
click at [174, 7] on div "100% Design Pages Navigator AI Writer Publish More" at bounding box center [354, 8] width 502 height 10
click at [171, 6] on icon "save" at bounding box center [170, 7] width 7 height 7
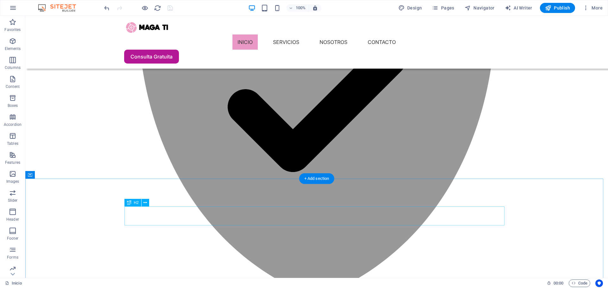
scroll to position [570, 0]
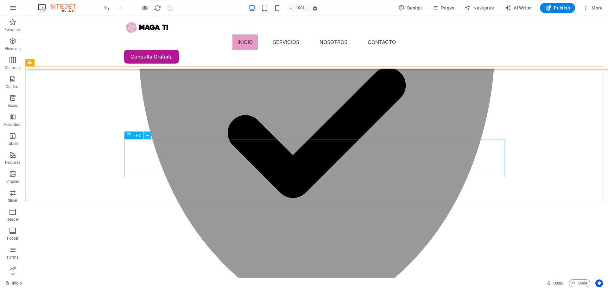
click at [145, 136] on button at bounding box center [148, 136] width 8 height 8
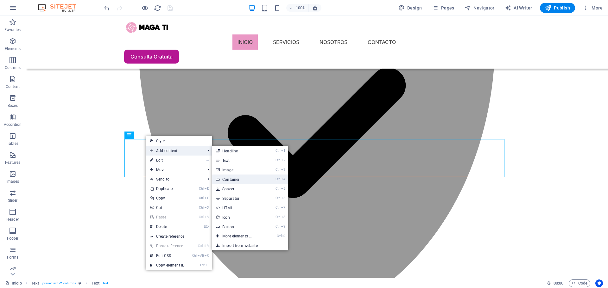
click at [246, 177] on link "Ctrl 4 Container" at bounding box center [238, 179] width 52 height 9
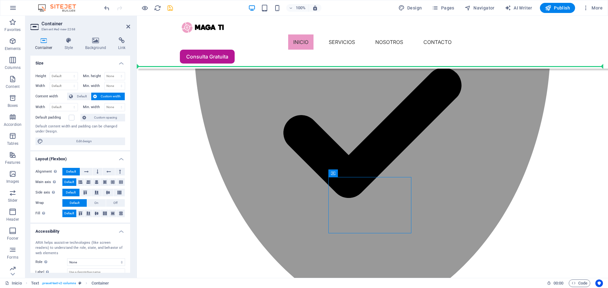
drag, startPoint x: 483, startPoint y: 188, endPoint x: 185, endPoint y: 147, distance: 301.7
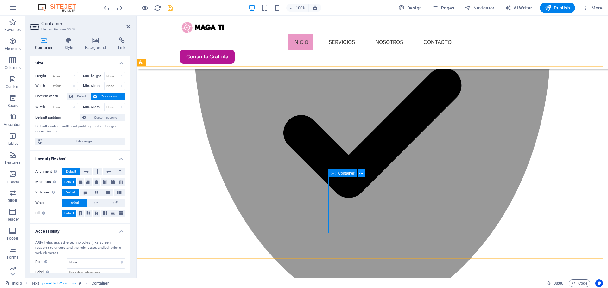
click at [361, 174] on icon at bounding box center [360, 173] width 3 height 7
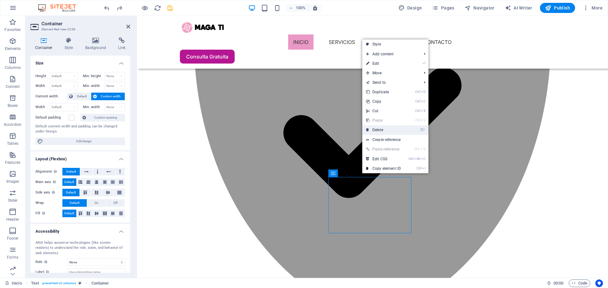
click at [391, 133] on link "⌦ Delete" at bounding box center [383, 129] width 42 height 9
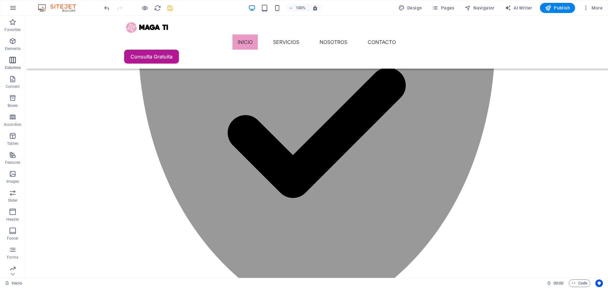
click at [14, 63] on icon "button" at bounding box center [13, 60] width 8 height 8
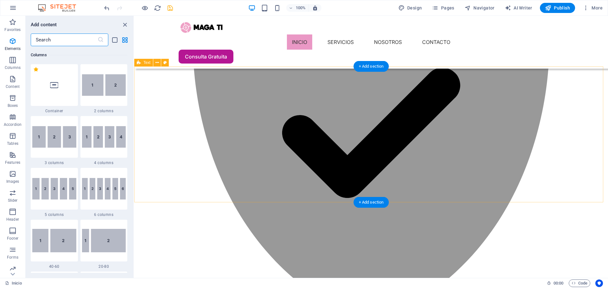
scroll to position [313, 0]
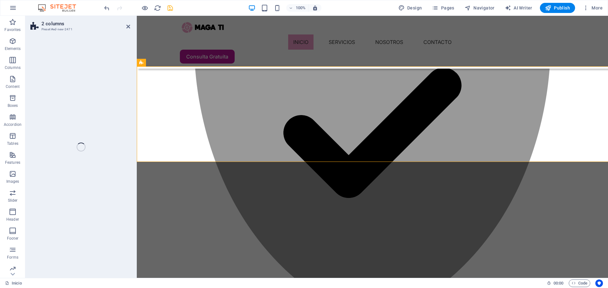
select select "rem"
select select "preset-columns-two-v2-default"
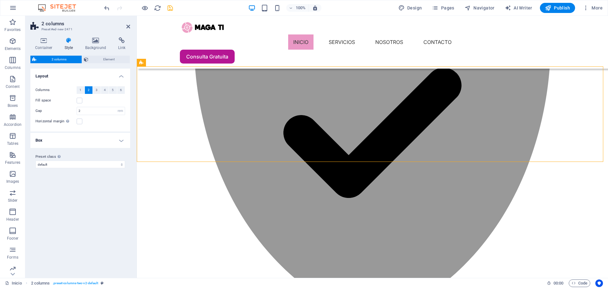
drag, startPoint x: 287, startPoint y: 79, endPoint x: 278, endPoint y: 236, distance: 156.6
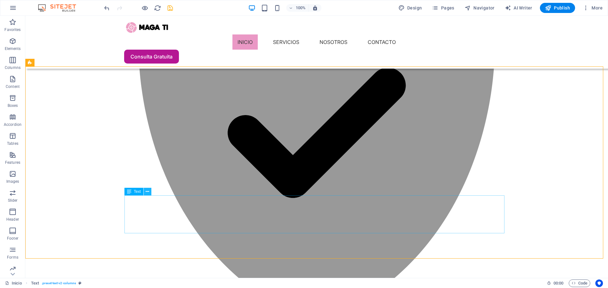
click at [148, 192] on icon at bounding box center [147, 192] width 3 height 7
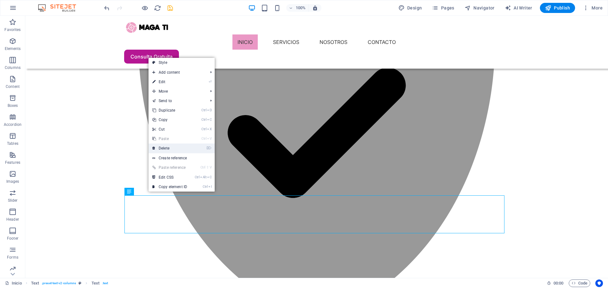
click at [175, 148] on link "⌦ Delete" at bounding box center [169, 148] width 42 height 9
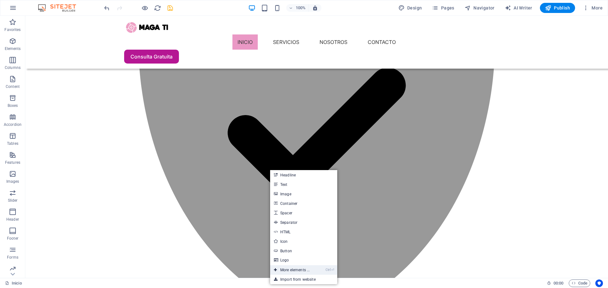
click at [287, 269] on link "Ctrl ⏎ More elements ..." at bounding box center [291, 270] width 43 height 9
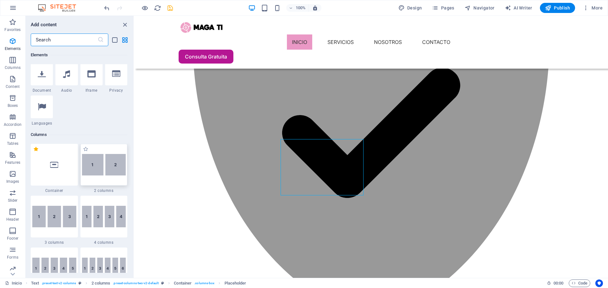
scroll to position [257, 0]
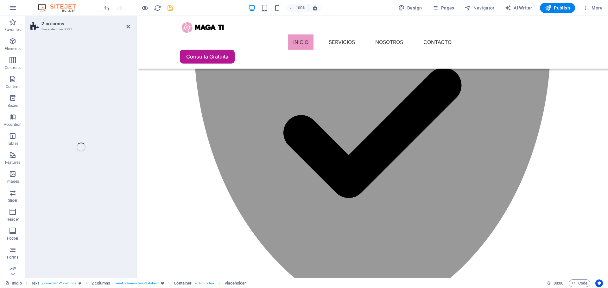
select select "rem"
select select "preset-columns-two-v2-default"
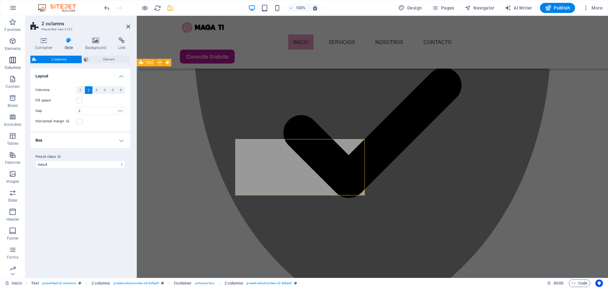
click at [14, 61] on icon "button" at bounding box center [13, 60] width 8 height 8
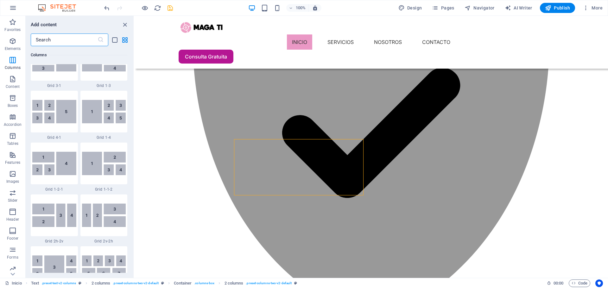
scroll to position [852, 0]
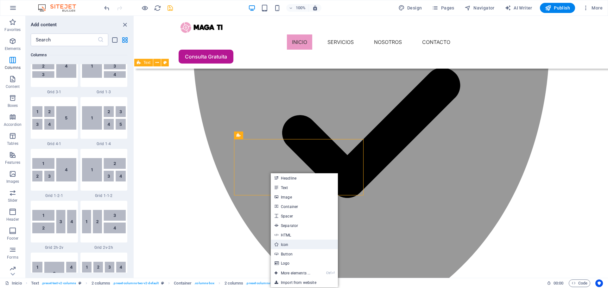
click at [306, 245] on link "Icon" at bounding box center [304, 244] width 67 height 9
select select "xMidYMid"
select select "px"
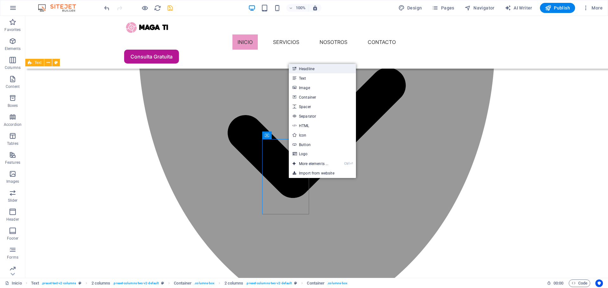
click at [322, 70] on link "Headline" at bounding box center [322, 68] width 67 height 9
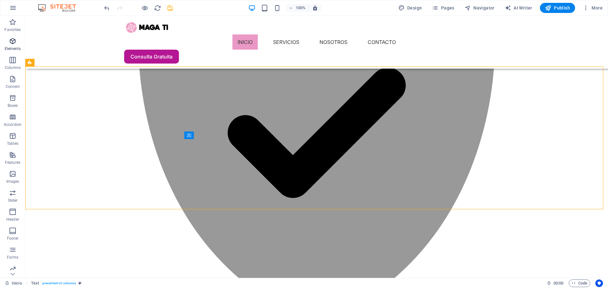
drag, startPoint x: 16, startPoint y: 79, endPoint x: 19, endPoint y: 43, distance: 36.0
click at [19, 43] on span "Elements" at bounding box center [12, 44] width 25 height 15
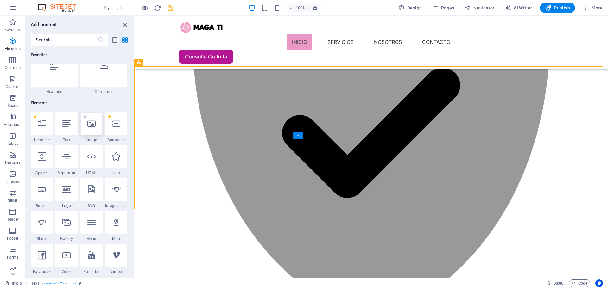
scroll to position [67, 0]
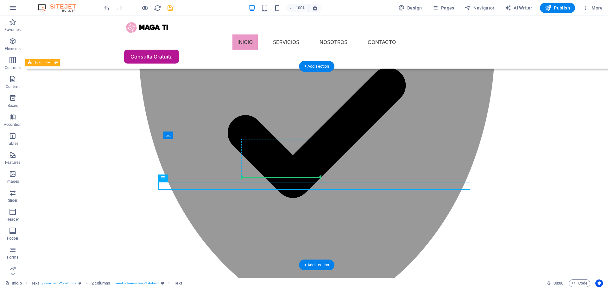
drag, startPoint x: 196, startPoint y: 195, endPoint x: 271, endPoint y: 176, distance: 76.8
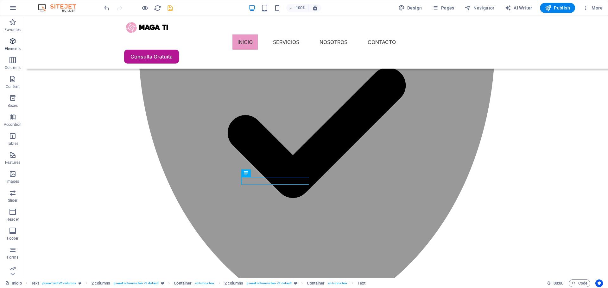
click at [10, 44] on icon "button" at bounding box center [13, 41] width 8 height 8
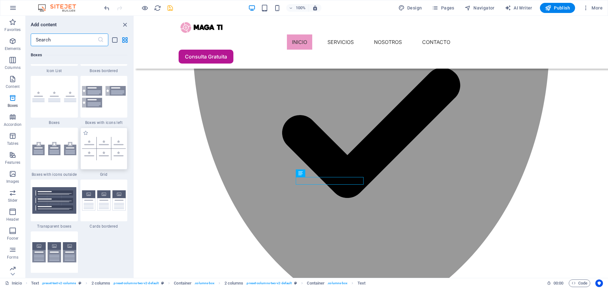
scroll to position [1808, 0]
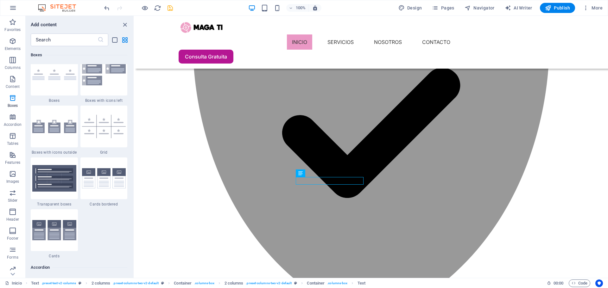
drag, startPoint x: 101, startPoint y: 230, endPoint x: 96, endPoint y: 250, distance: 19.9
click at [96, 250] on div "1 Star Icon List 1 Star Boxes bordered 1 Star Boxes 1 Star Boxes with icons lef…" at bounding box center [79, 130] width 97 height 257
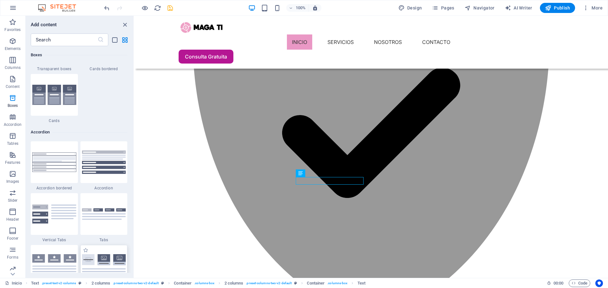
scroll to position [1967, 0]
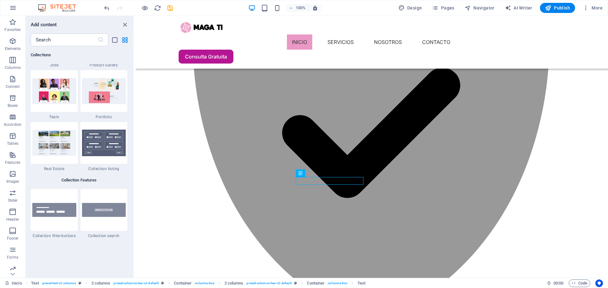
scroll to position [5908, 0]
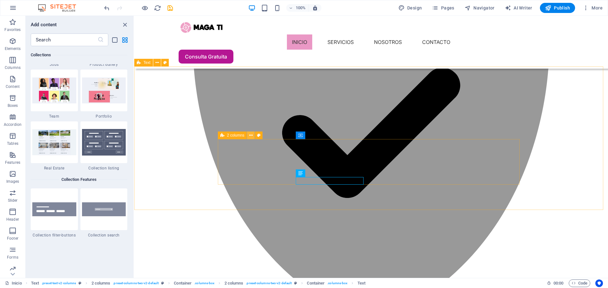
click at [251, 137] on icon at bounding box center [250, 135] width 3 height 7
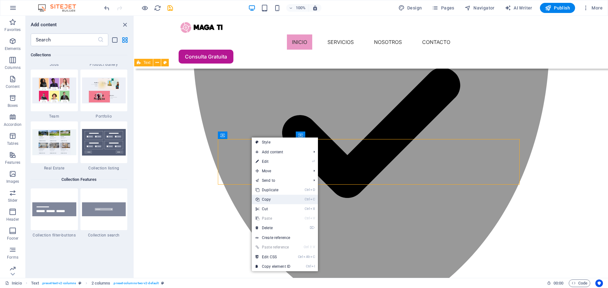
click at [283, 198] on link "Ctrl C Copy" at bounding box center [273, 199] width 42 height 9
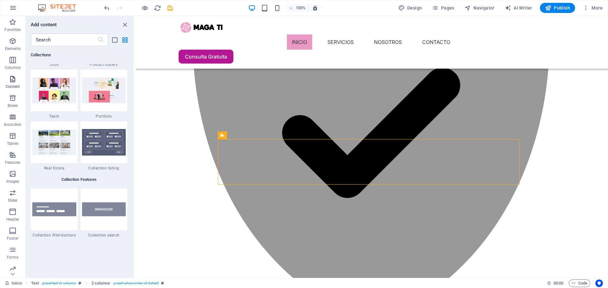
click at [15, 80] on icon "button" at bounding box center [13, 79] width 8 height 8
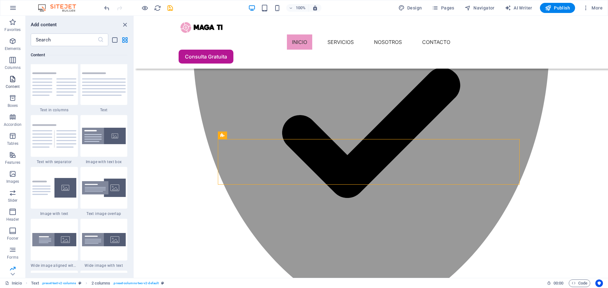
scroll to position [1108, 0]
click at [14, 102] on icon "button" at bounding box center [13, 98] width 8 height 8
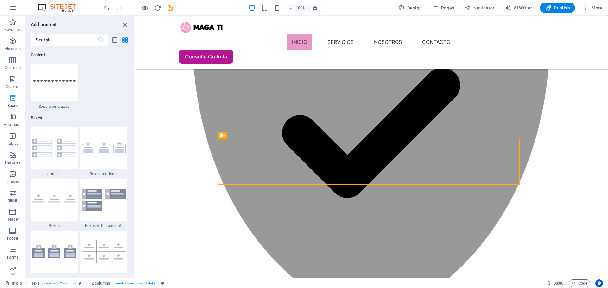
scroll to position [1746, 0]
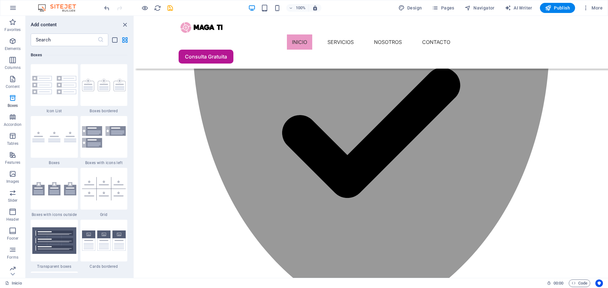
select select "rem"
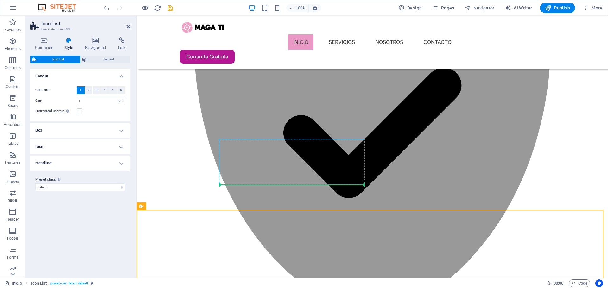
drag, startPoint x: 292, startPoint y: 223, endPoint x: 289, endPoint y: 184, distance: 39.1
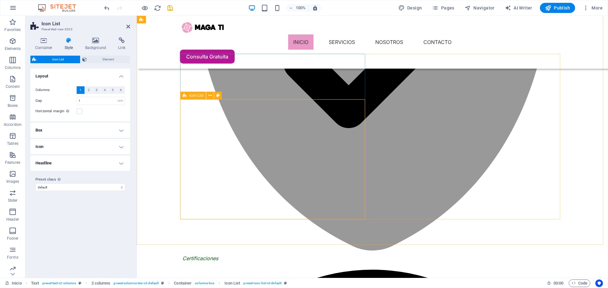
scroll to position [633, 0]
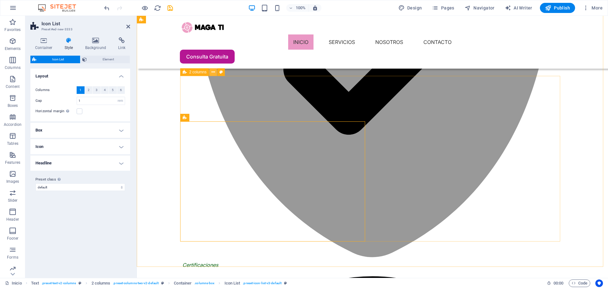
click at [213, 73] on icon at bounding box center [212, 72] width 3 height 7
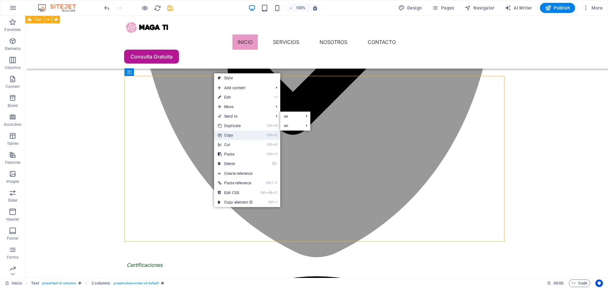
click at [238, 135] on link "Ctrl C Copy" at bounding box center [235, 135] width 42 height 9
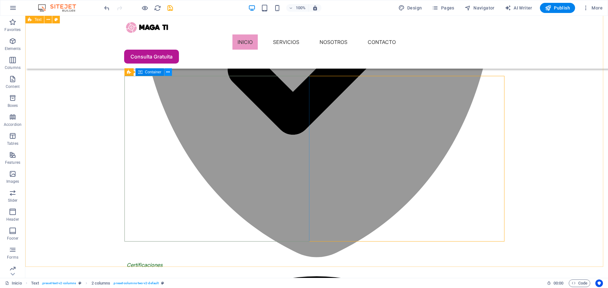
click at [167, 74] on icon at bounding box center [167, 72] width 3 height 7
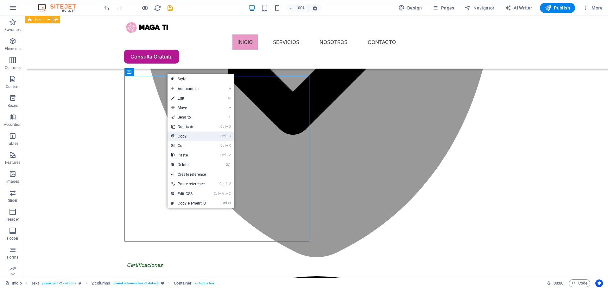
click at [195, 137] on link "Ctrl C Copy" at bounding box center [188, 136] width 42 height 9
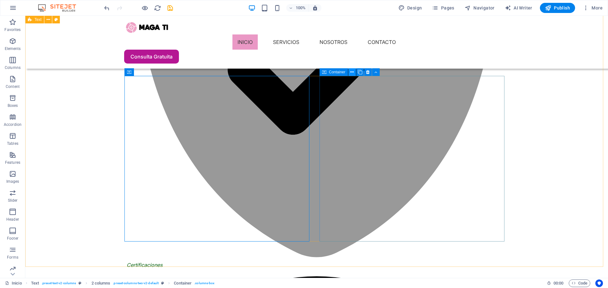
click at [353, 73] on icon at bounding box center [351, 72] width 3 height 7
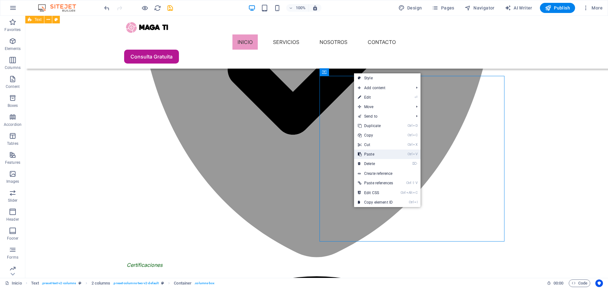
click at [384, 155] on link "Ctrl V Paste" at bounding box center [375, 154] width 43 height 9
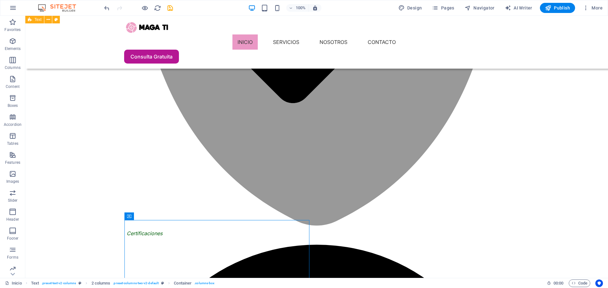
scroll to position [661, 0]
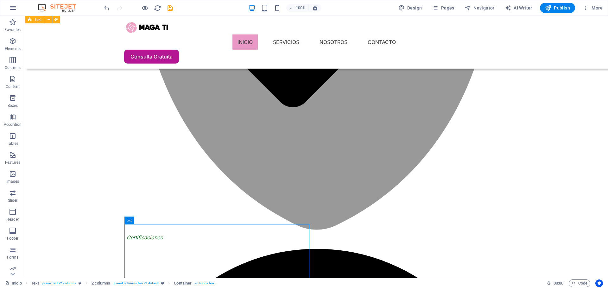
drag, startPoint x: 166, startPoint y: 233, endPoint x: 336, endPoint y: 86, distance: 224.6
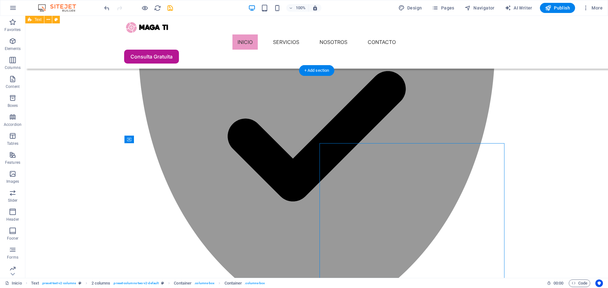
scroll to position [566, 0]
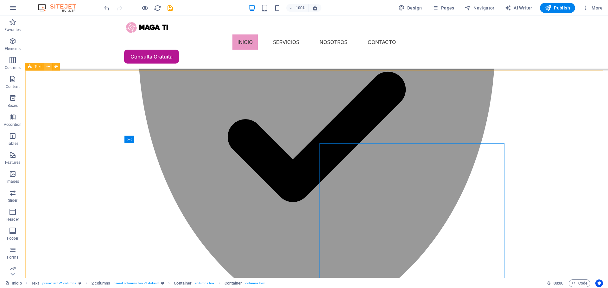
click at [47, 69] on icon at bounding box center [48, 67] width 3 height 7
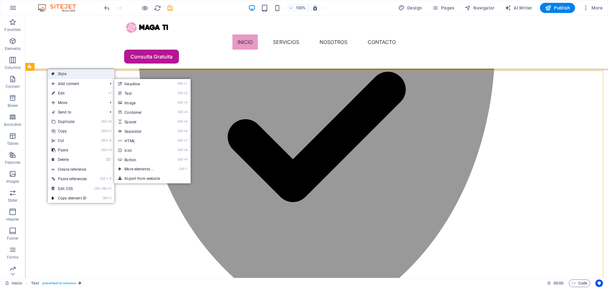
click at [66, 73] on link "Style" at bounding box center [81, 73] width 66 height 9
select select "rem"
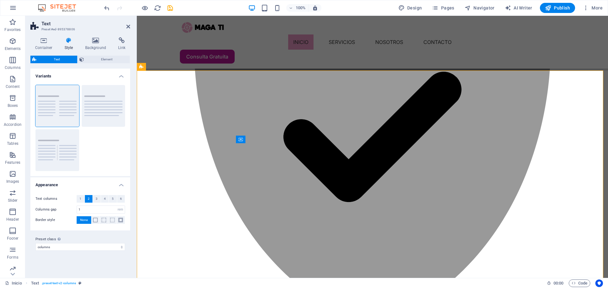
click at [67, 37] on icon at bounding box center [69, 40] width 18 height 6
click at [48, 44] on h4 "Container" at bounding box center [44, 43] width 29 height 13
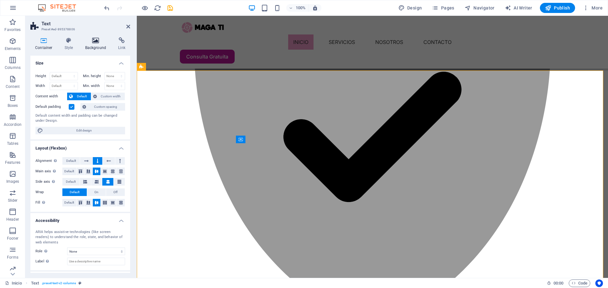
click at [90, 44] on h4 "Background" at bounding box center [96, 43] width 33 height 13
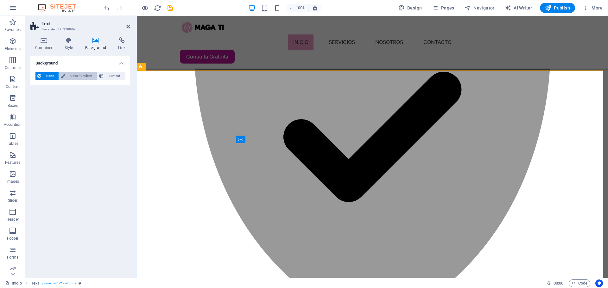
click at [76, 76] on span "Color / Gradient" at bounding box center [81, 76] width 28 height 8
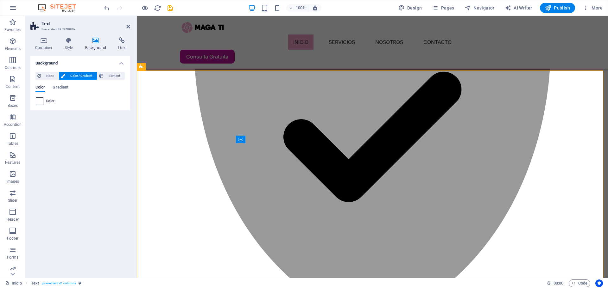
click at [41, 100] on span at bounding box center [39, 101] width 7 height 7
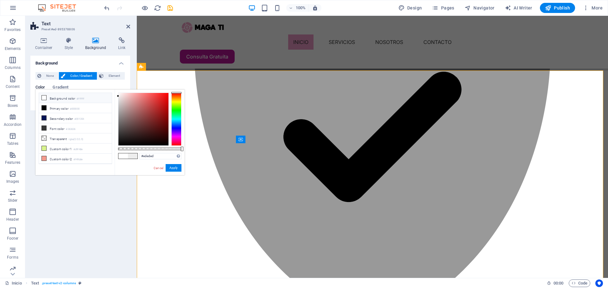
type input "#efefef"
drag, startPoint x: 119, startPoint y: 95, endPoint x: 104, endPoint y: 96, distance: 14.9
click at [104, 96] on div "less Background color #ffffff Primary color #000000 Secondary color #001354 Fon…" at bounding box center [109, 133] width 149 height 86
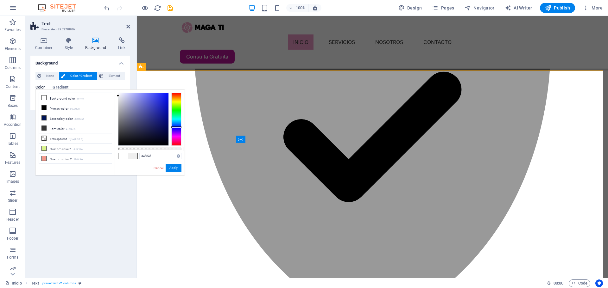
click at [173, 127] on div at bounding box center [176, 119] width 10 height 53
click at [176, 133] on div at bounding box center [176, 119] width 10 height 53
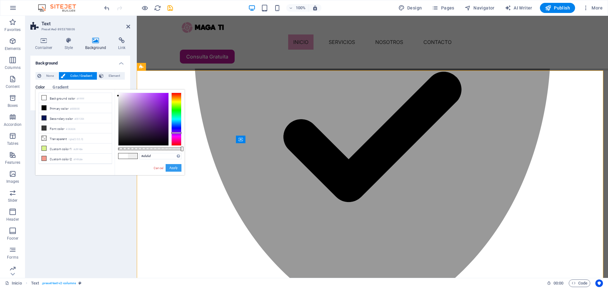
drag, startPoint x: 173, startPoint y: 168, endPoint x: 34, endPoint y: 155, distance: 139.8
click at [173, 168] on button "Apply" at bounding box center [174, 168] width 16 height 8
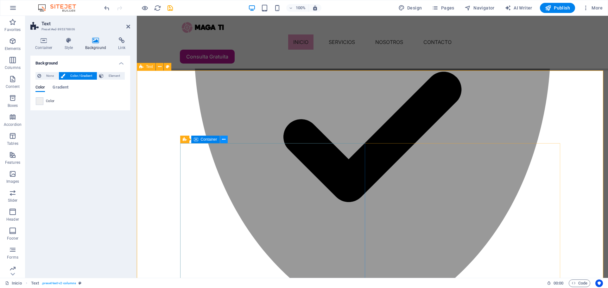
click at [225, 139] on icon at bounding box center [223, 139] width 3 height 7
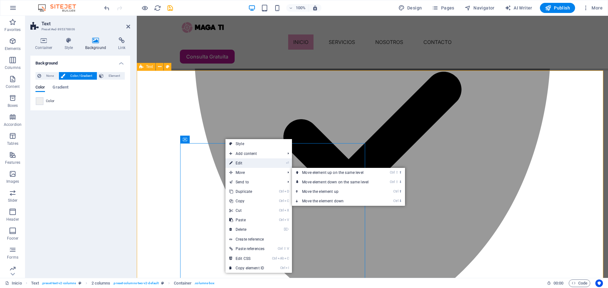
drag, startPoint x: 101, startPoint y: 150, endPoint x: 245, endPoint y: 165, distance: 144.2
click at [245, 165] on link "⏎ Edit" at bounding box center [246, 163] width 43 height 9
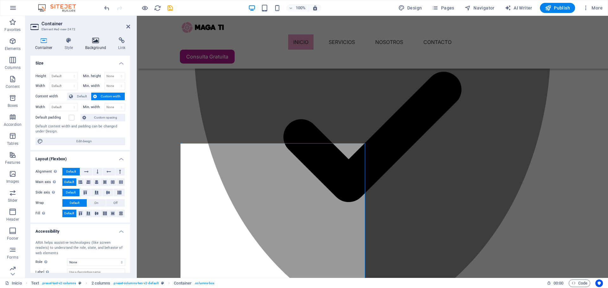
click at [94, 44] on h4 "Background" at bounding box center [96, 43] width 33 height 13
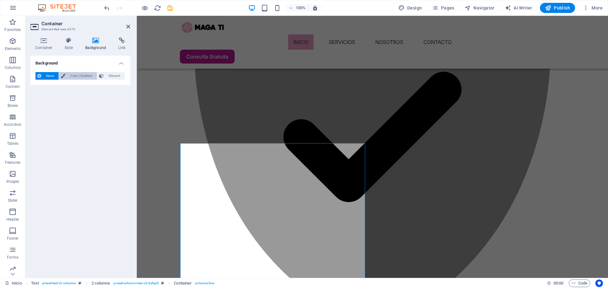
click at [70, 79] on span "Color / Gradient" at bounding box center [81, 76] width 28 height 8
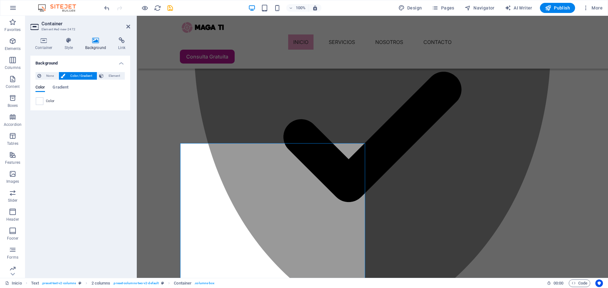
click at [81, 137] on div "Background None Color / Gradient Element Stretch background to full-width Color…" at bounding box center [80, 164] width 100 height 217
click at [72, 41] on icon at bounding box center [69, 40] width 18 height 6
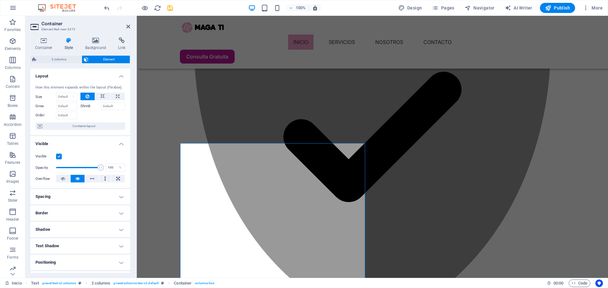
click at [87, 213] on h4 "Border" at bounding box center [80, 213] width 100 height 15
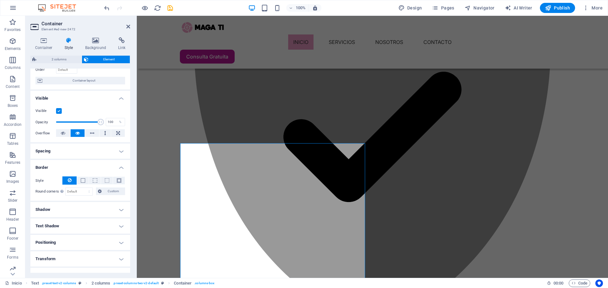
scroll to position [63, 0]
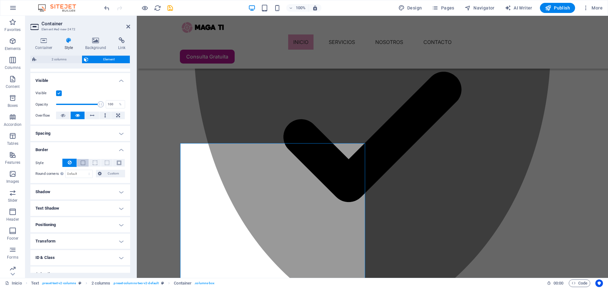
click at [83, 166] on span at bounding box center [82, 163] width 1 height 8
click at [78, 174] on input "1" at bounding box center [77, 174] width 28 height 8
click at [78, 176] on input "20" at bounding box center [77, 174] width 28 height 8
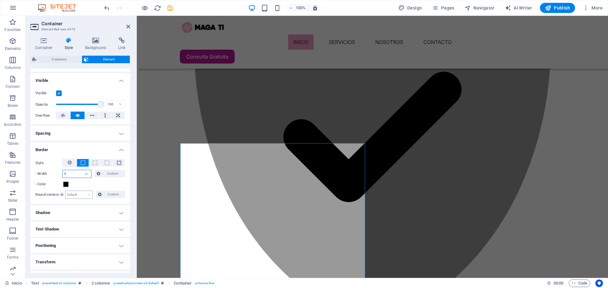
type input "0"
click at [73, 194] on select "Default px rem % vh vw Custom" at bounding box center [79, 195] width 27 height 8
select select "px"
click at [83, 191] on select "Default px rem % vh vw Custom" at bounding box center [79, 195] width 27 height 8
click at [72, 175] on input "0" at bounding box center [77, 174] width 28 height 8
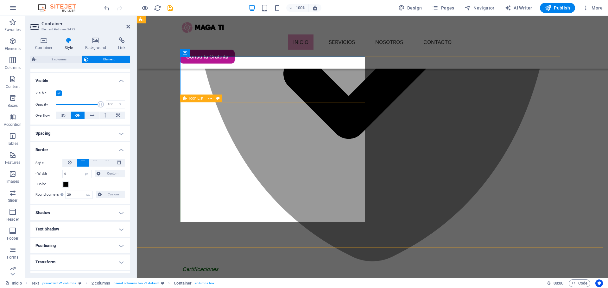
scroll to position [661, 0]
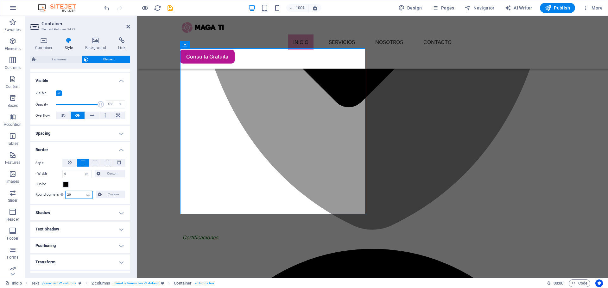
click at [75, 198] on input "20" at bounding box center [79, 195] width 27 height 8
click at [75, 197] on input "20" at bounding box center [79, 195] width 27 height 8
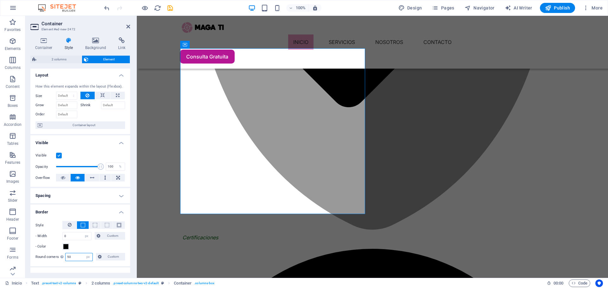
scroll to position [0, 0]
type input "50"
click at [62, 127] on span "Container layout" at bounding box center [83, 127] width 79 height 8
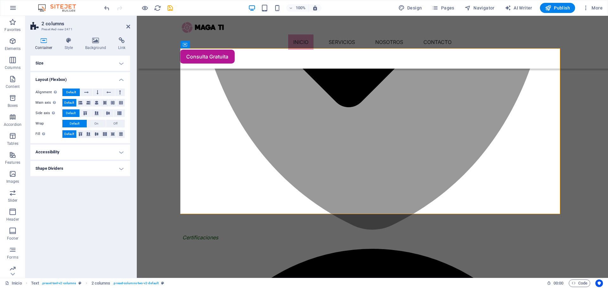
click at [119, 148] on h4 "Accessibility" at bounding box center [80, 152] width 100 height 15
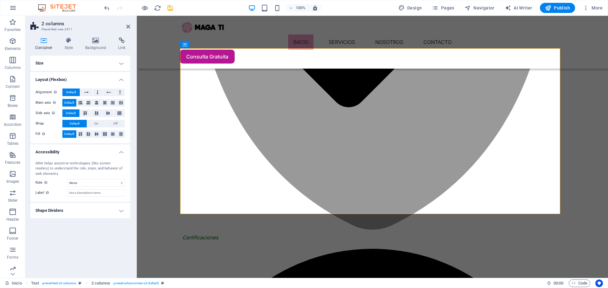
click at [111, 216] on h4 "Shape Dividers" at bounding box center [80, 210] width 100 height 15
click at [108, 223] on select "None Triangle Square Diagonal Polygon 1 Polygon 2 Zigzag Multiple Zigzags Waves…" at bounding box center [96, 224] width 58 height 8
click at [67, 220] on select "None Triangle Square Diagonal Polygon 1 Polygon 2 Zigzag Multiple Zigzags Waves…" at bounding box center [96, 224] width 58 height 8
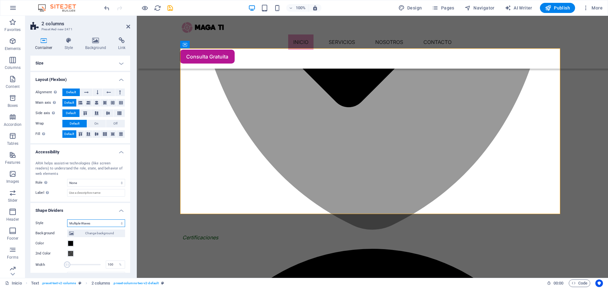
click at [84, 223] on select "None Triangle Square Diagonal Polygon 1 Polygon 2 Zigzag Multiple Zigzags Waves…" at bounding box center [96, 224] width 58 height 8
select select "none"
click at [67, 220] on select "None Triangle Square Diagonal Polygon 1 Polygon 2 Zigzag Multiple Zigzags Waves…" at bounding box center [96, 224] width 58 height 8
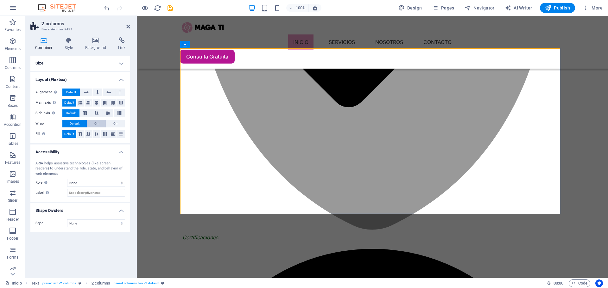
click at [95, 124] on span "On" at bounding box center [96, 124] width 4 height 8
click at [73, 127] on span "Default" at bounding box center [75, 124] width 10 height 8
click at [77, 40] on icon at bounding box center [69, 40] width 18 height 6
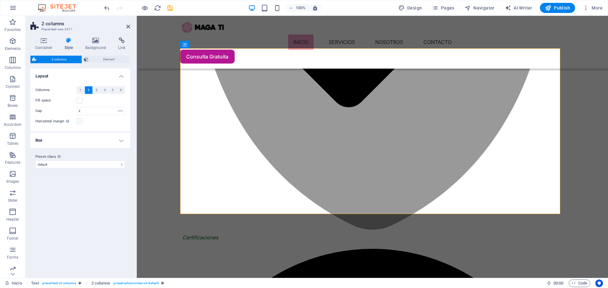
click at [79, 123] on label at bounding box center [80, 122] width 6 height 6
click at [0, 0] on input "Horizontal margin Only if the containers "Content width" is not set to "Default"" at bounding box center [0, 0] width 0 height 0
click at [79, 103] on label at bounding box center [80, 101] width 6 height 6
click at [0, 0] on input "Fill space" at bounding box center [0, 0] width 0 height 0
click at [90, 141] on h4 "Box" at bounding box center [80, 140] width 100 height 15
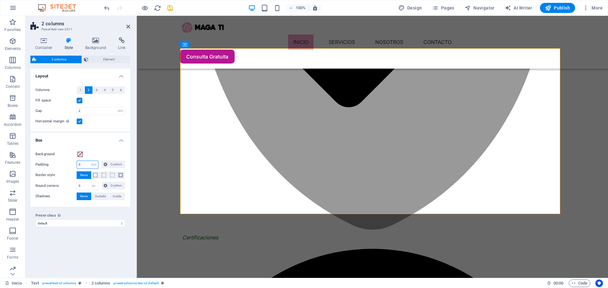
click at [87, 165] on input "0" at bounding box center [87, 165] width 21 height 8
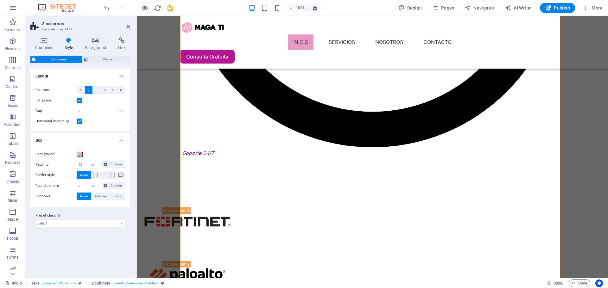
scroll to position [1040, 0]
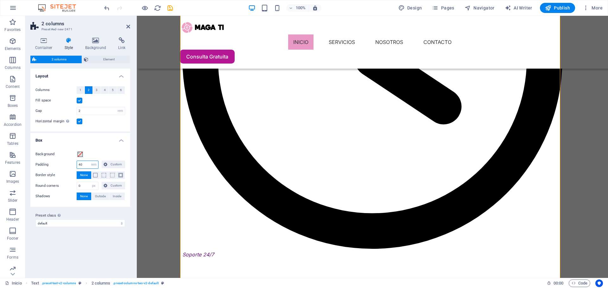
click at [83, 164] on input "40" at bounding box center [87, 165] width 21 height 8
click at [82, 164] on input "40" at bounding box center [87, 165] width 21 height 8
type input "5"
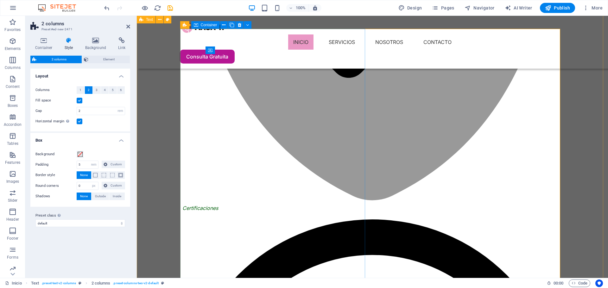
scroll to position [692, 0]
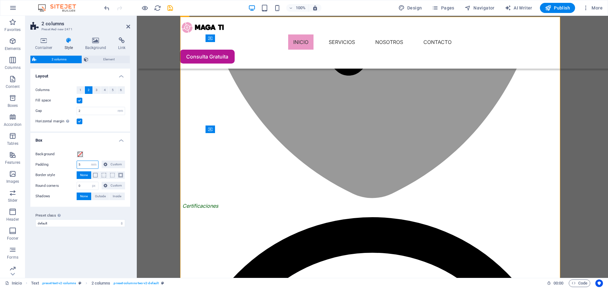
click at [83, 163] on input "5" at bounding box center [87, 165] width 21 height 8
click at [94, 166] on select "px rem % vw vh Custom" at bounding box center [93, 165] width 9 height 8
select select "px"
click at [89, 161] on select "px rem % vw vh Custom" at bounding box center [93, 165] width 9 height 8
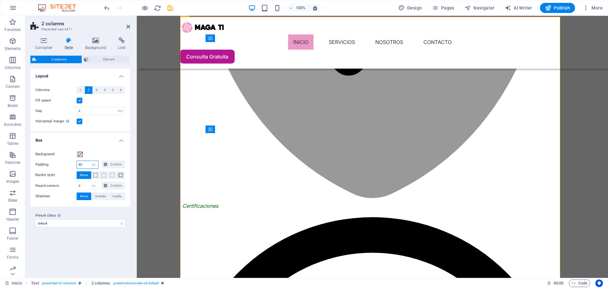
click at [83, 164] on input "80" at bounding box center [87, 165] width 21 height 8
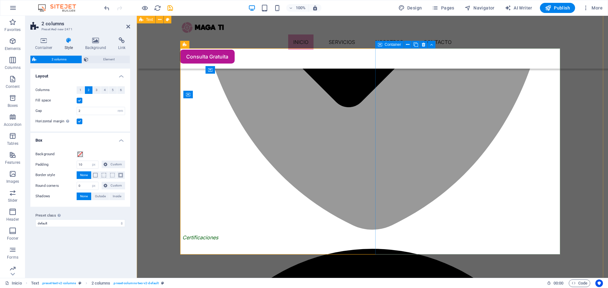
scroll to position [629, 0]
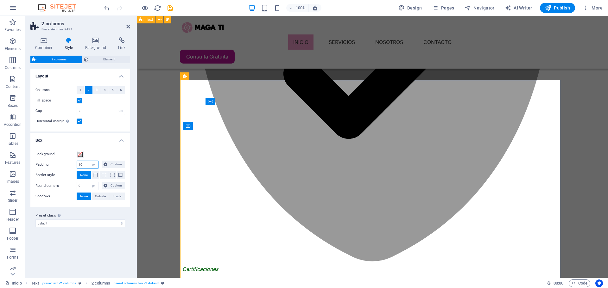
click at [87, 165] on input "10" at bounding box center [87, 165] width 21 height 8
type input "20"
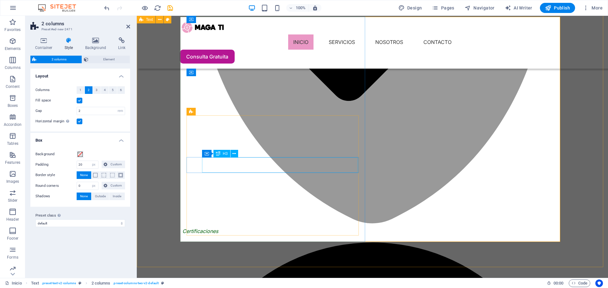
scroll to position [661, 0]
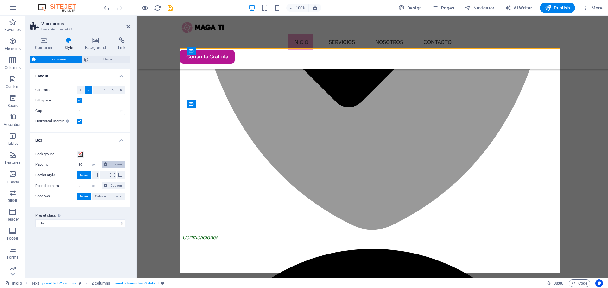
click at [107, 165] on icon at bounding box center [106, 165] width 4 height 8
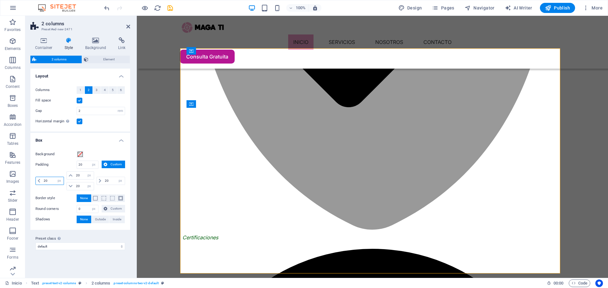
click at [46, 180] on input "20" at bounding box center [53, 181] width 22 height 8
type input "10"
click at [109, 179] on input "20" at bounding box center [114, 181] width 22 height 8
select select "DISABLED_OPTION_VALUE"
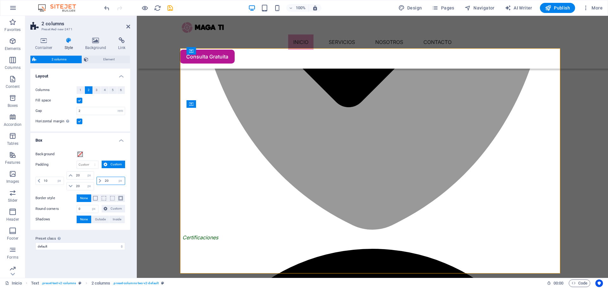
click at [109, 179] on input "20" at bounding box center [114, 181] width 22 height 8
type input "10"
click at [76, 178] on input "20" at bounding box center [83, 176] width 19 height 8
type input "10"
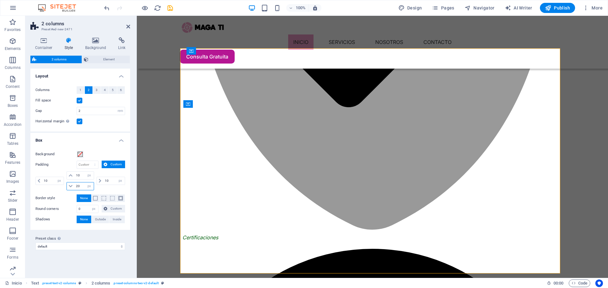
click at [78, 187] on input "20" at bounding box center [83, 187] width 19 height 8
click at [78, 187] on input "2100" at bounding box center [83, 187] width 19 height 8
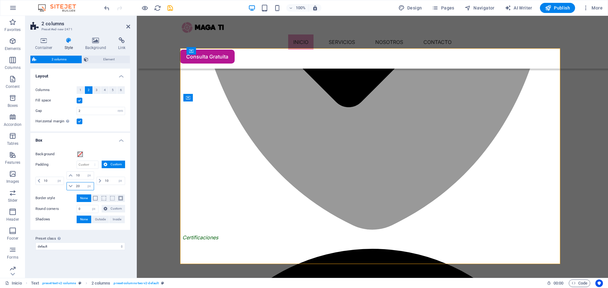
click at [77, 186] on input "20" at bounding box center [83, 187] width 19 height 8
type input "10"
select select "px"
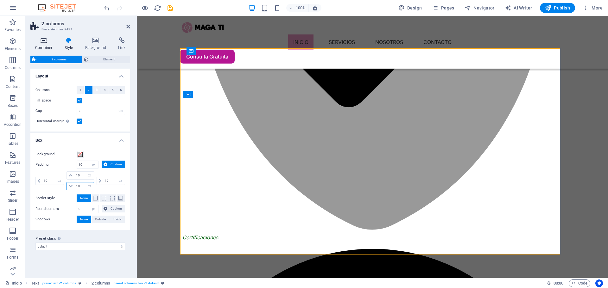
type input "10"
click at [45, 43] on icon at bounding box center [43, 40] width 27 height 6
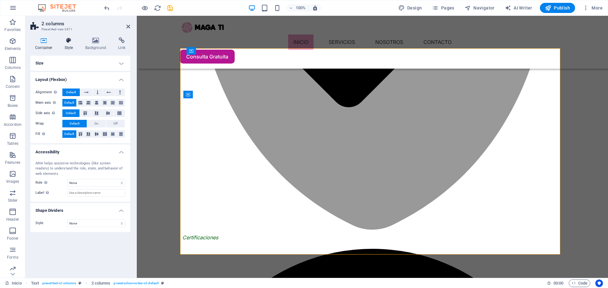
click at [70, 44] on h4 "Style" at bounding box center [70, 43] width 21 height 13
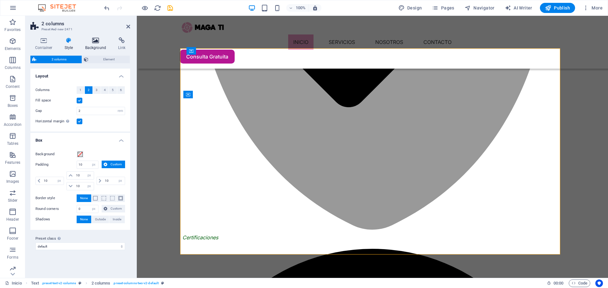
click at [104, 42] on icon at bounding box center [95, 40] width 31 height 6
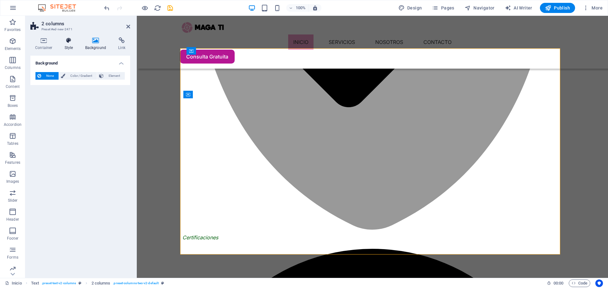
click at [75, 39] on icon at bounding box center [69, 40] width 18 height 6
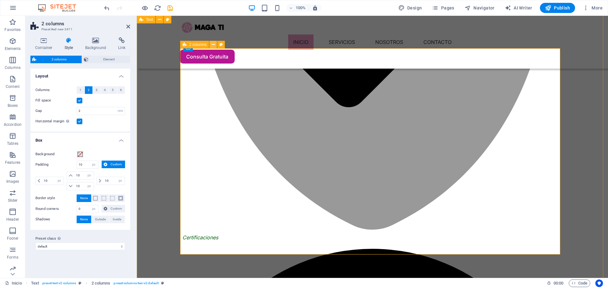
click at [213, 46] on icon at bounding box center [212, 44] width 3 height 7
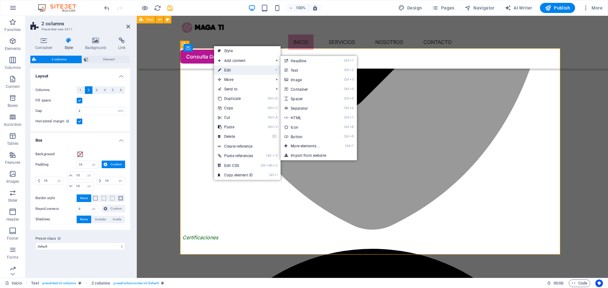
click at [231, 69] on link "⏎ Edit" at bounding box center [235, 70] width 43 height 9
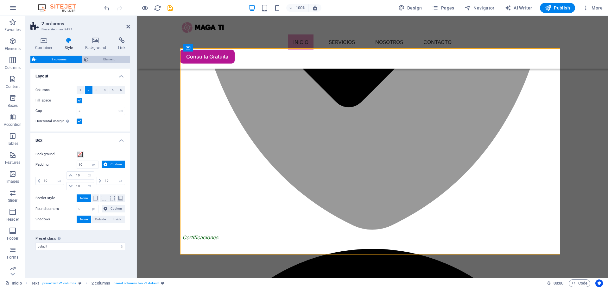
click at [108, 59] on span "Element" at bounding box center [109, 60] width 38 height 8
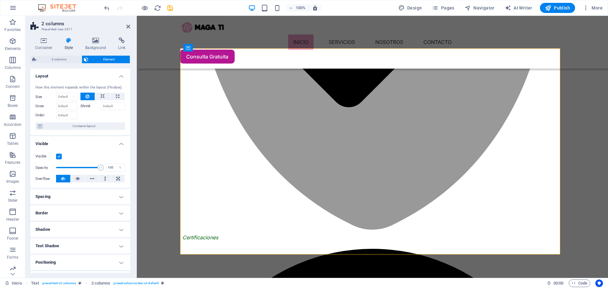
click at [123, 213] on h4 "Border" at bounding box center [80, 213] width 100 height 15
click at [120, 211] on h4 "Border" at bounding box center [80, 211] width 100 height 11
click at [222, 45] on icon at bounding box center [223, 44] width 3 height 7
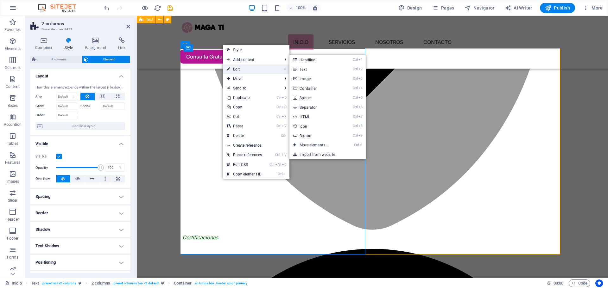
click at [242, 69] on link "⏎ Edit" at bounding box center [244, 69] width 43 height 9
select select "px"
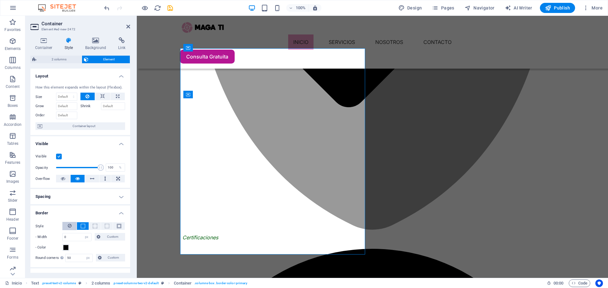
click at [70, 225] on icon at bounding box center [70, 226] width 4 height 8
click at [74, 237] on input "50" at bounding box center [79, 238] width 27 height 8
click at [91, 240] on select "Default px rem % vh vw Custom" at bounding box center [88, 238] width 9 height 8
select select "default"
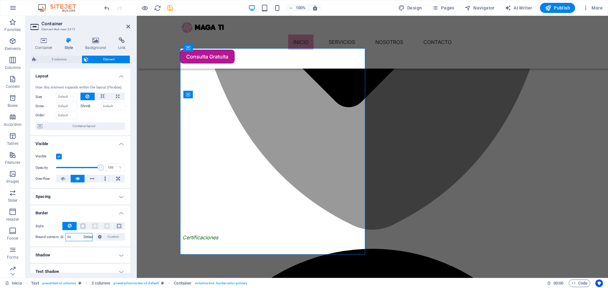
click at [84, 234] on select "Default px rem % vh vw Custom" at bounding box center [88, 238] width 9 height 8
select select "DISABLED_OPTION_VALUE"
click at [61, 63] on span "2 columns" at bounding box center [58, 60] width 41 height 8
select select "rem"
select select "px"
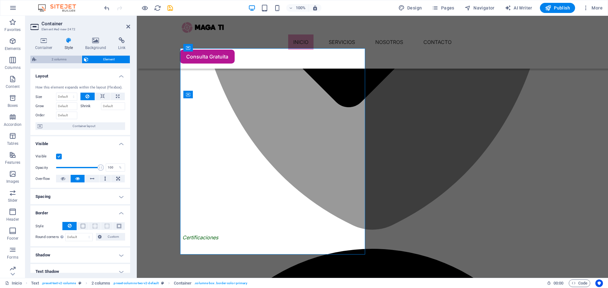
select select "px"
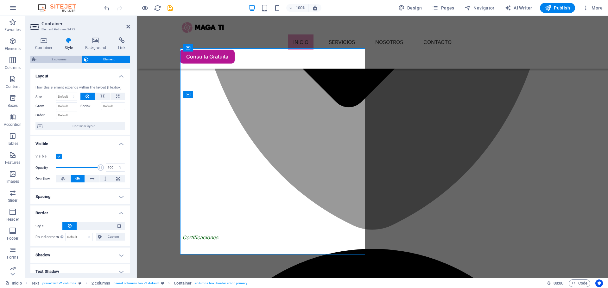
select select "preset-columns-two-v2-default"
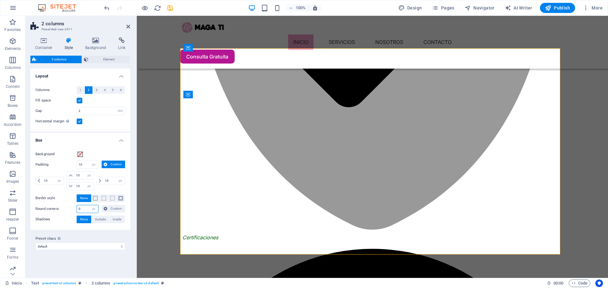
click at [82, 211] on input "0" at bounding box center [87, 209] width 21 height 8
type input "15"
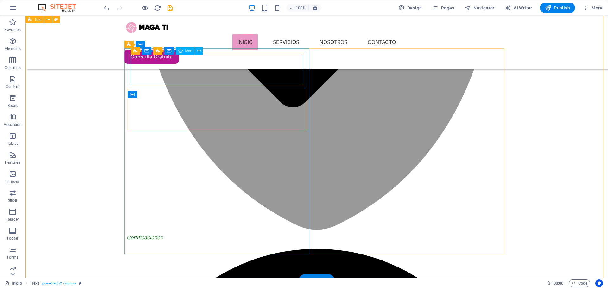
click at [201, 52] on button at bounding box center [199, 51] width 8 height 8
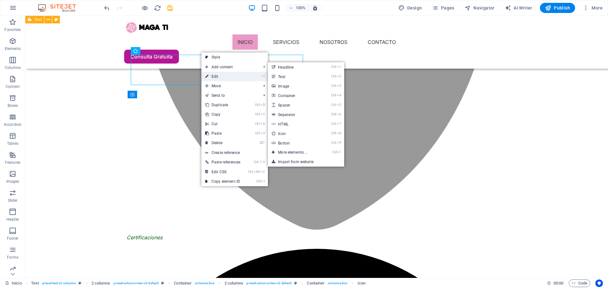
click at [223, 76] on link "⏎ Edit" at bounding box center [222, 76] width 43 height 9
select select "xMidYMid"
select select "px"
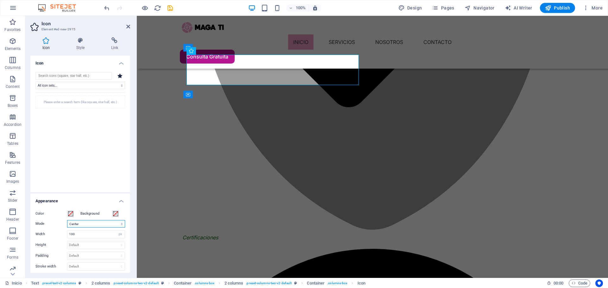
click at [110, 223] on select "Scale Left Center Right" at bounding box center [96, 224] width 58 height 8
click at [67, 220] on select "Scale Left Center Right" at bounding box center [96, 224] width 58 height 8
click at [88, 256] on select "Default px rem % em vh vw" at bounding box center [95, 256] width 57 height 8
select select "px"
click at [115, 252] on select "Default px rem % em vh vw" at bounding box center [95, 256] width 57 height 8
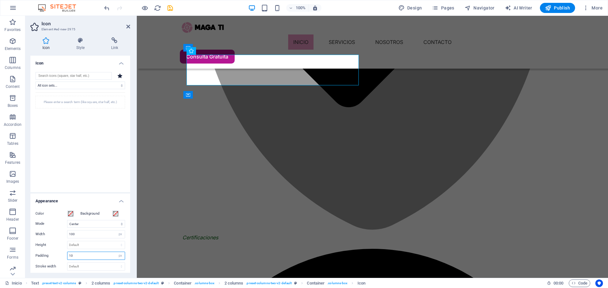
click at [82, 256] on input "10" at bounding box center [95, 256] width 57 height 8
click at [85, 255] on input "40" at bounding box center [95, 256] width 57 height 8
type input "20"
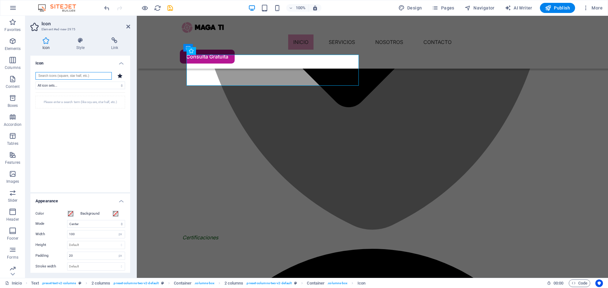
click at [75, 75] on input "search" at bounding box center [73, 76] width 76 height 8
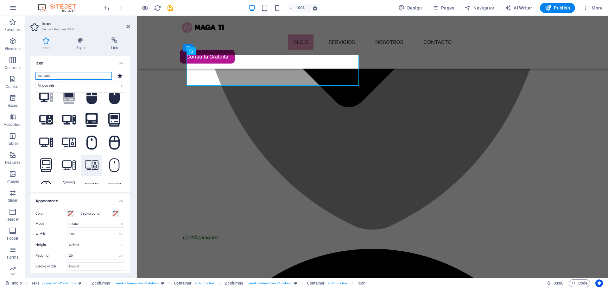
scroll to position [32, 0]
type input "compute"
click at [69, 165] on icon at bounding box center [69, 166] width 14 height 10
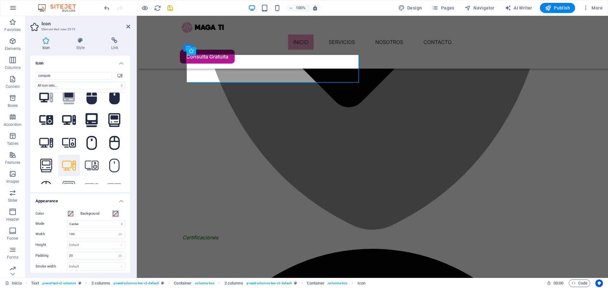
click at [115, 216] on span at bounding box center [115, 213] width 5 height 5
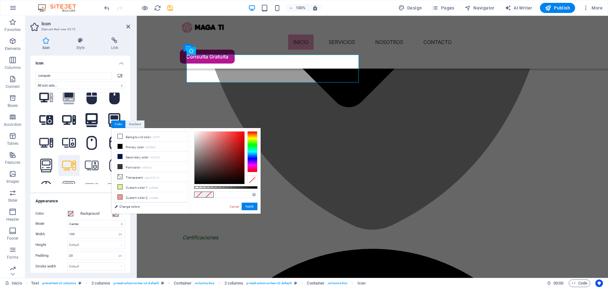
click at [253, 155] on div at bounding box center [252, 151] width 10 height 41
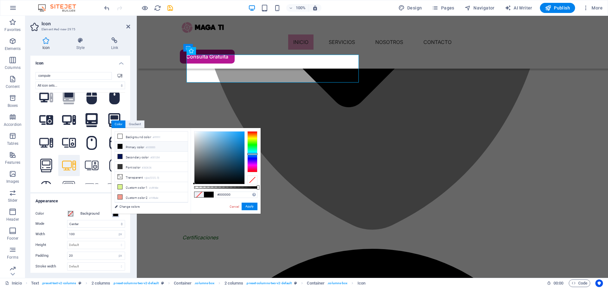
click at [254, 154] on div at bounding box center [252, 151] width 10 height 41
click at [230, 143] on div at bounding box center [219, 158] width 50 height 53
drag, startPoint x: 218, startPoint y: 131, endPoint x: 214, endPoint y: 125, distance: 7.5
click at [214, 125] on body "MAGA TI Inicio (es) Favorites Elements Columns Content Boxes Accordion Tables F…" at bounding box center [304, 144] width 608 height 288
drag, startPoint x: 216, startPoint y: 131, endPoint x: 219, endPoint y: 172, distance: 40.4
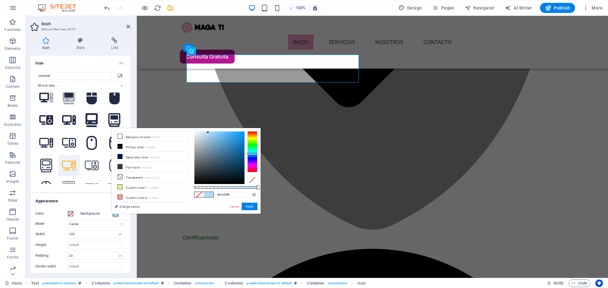
click at [208, 133] on div at bounding box center [219, 158] width 50 height 53
type input "#b4def8"
click at [246, 206] on button "Apply" at bounding box center [250, 207] width 16 height 8
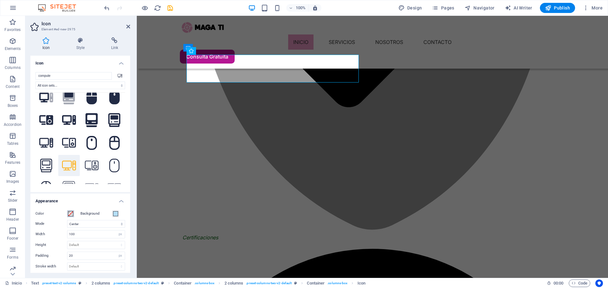
click at [70, 214] on span at bounding box center [70, 213] width 5 height 5
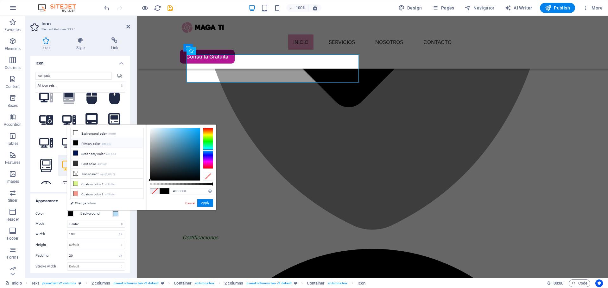
click at [210, 150] on div at bounding box center [208, 148] width 10 height 41
click at [194, 152] on div at bounding box center [175, 154] width 50 height 53
drag, startPoint x: 194, startPoint y: 152, endPoint x: 187, endPoint y: 158, distance: 9.2
click at [187, 158] on div at bounding box center [187, 157] width 2 height 2
click at [208, 155] on div at bounding box center [208, 148] width 10 height 41
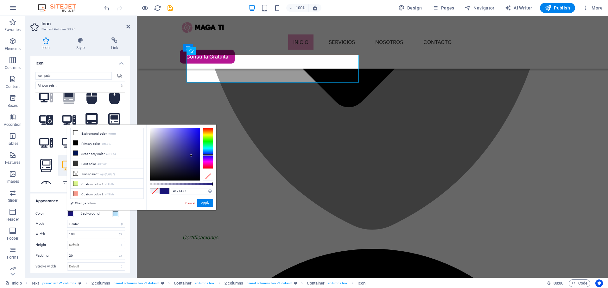
drag, startPoint x: 189, startPoint y: 160, endPoint x: 192, endPoint y: 154, distance: 6.1
click at [192, 154] on div at bounding box center [175, 154] width 50 height 53
click at [195, 149] on div at bounding box center [195, 149] width 2 height 2
drag, startPoint x: 194, startPoint y: 149, endPoint x: 188, endPoint y: 148, distance: 6.1
click at [188, 148] on div at bounding box center [188, 147] width 2 height 2
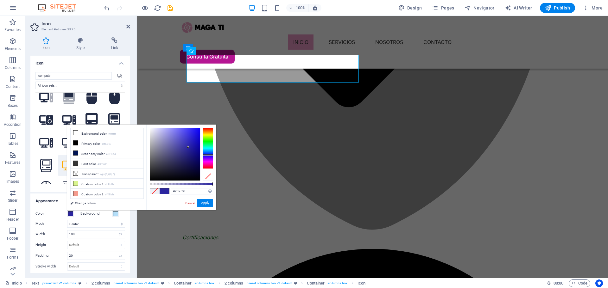
type input "#2b26a1"
click at [188, 147] on div at bounding box center [188, 147] width 2 height 2
click at [209, 201] on button "Apply" at bounding box center [205, 203] width 16 height 8
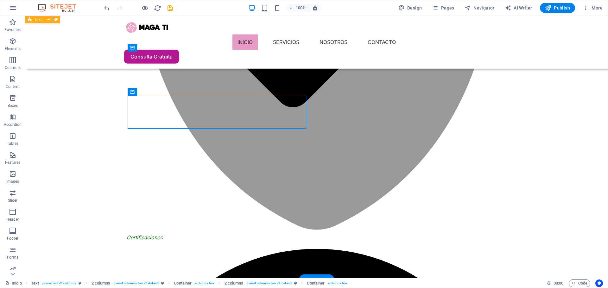
drag, startPoint x: 161, startPoint y: 108, endPoint x: 181, endPoint y: 104, distance: 21.1
drag, startPoint x: 178, startPoint y: 112, endPoint x: 207, endPoint y: 92, distance: 35.8
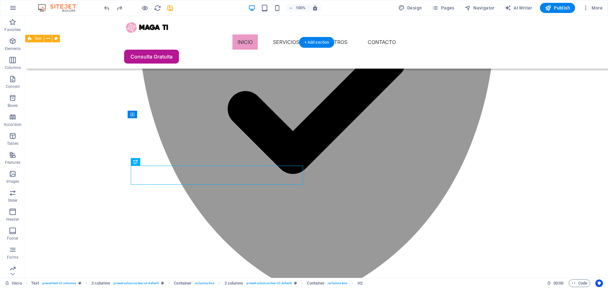
scroll to position [625, 0]
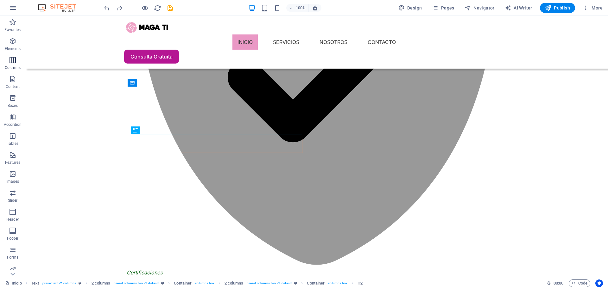
click at [14, 61] on icon "button" at bounding box center [13, 60] width 8 height 8
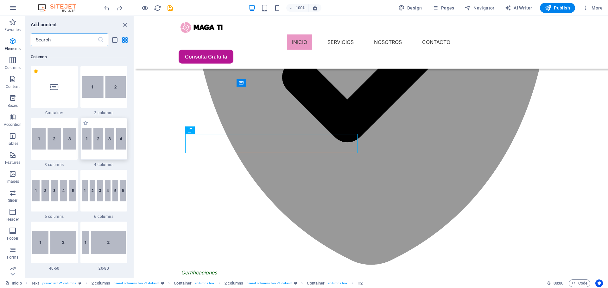
scroll to position [313, 0]
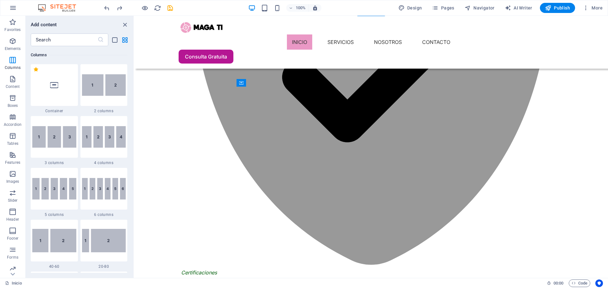
click at [170, 8] on icon "save" at bounding box center [170, 7] width 7 height 7
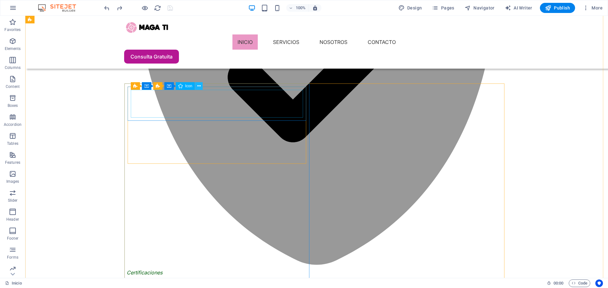
click at [199, 87] on icon at bounding box center [198, 86] width 3 height 7
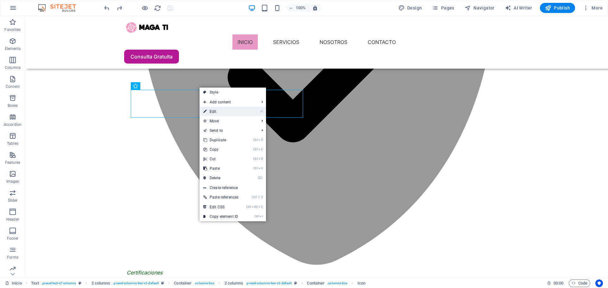
click at [215, 108] on link "⏎ Edit" at bounding box center [220, 111] width 43 height 9
select select "xMidYMid"
select select "px"
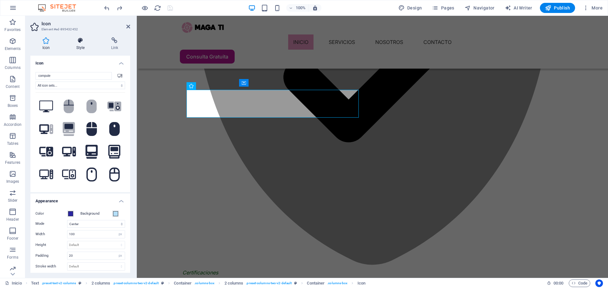
click at [81, 48] on h4 "Style" at bounding box center [81, 43] width 35 height 13
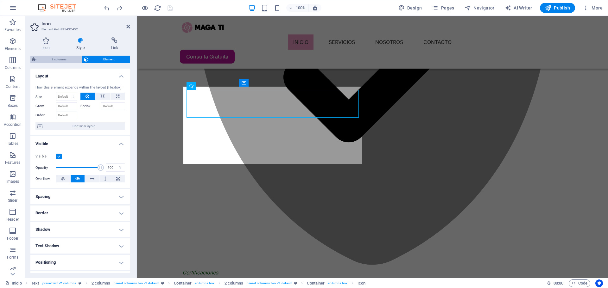
click at [63, 61] on span "2 columns" at bounding box center [58, 60] width 41 height 8
select select "rem"
select select "preset-columns-two-v2-default"
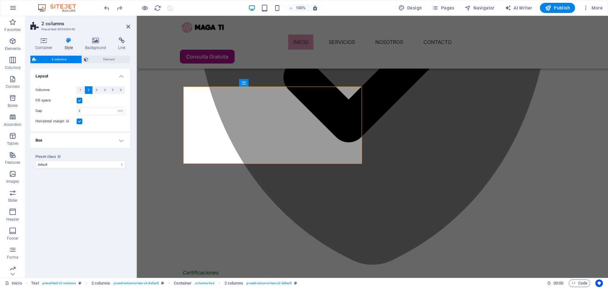
click at [122, 140] on h4 "Box" at bounding box center [80, 140] width 100 height 15
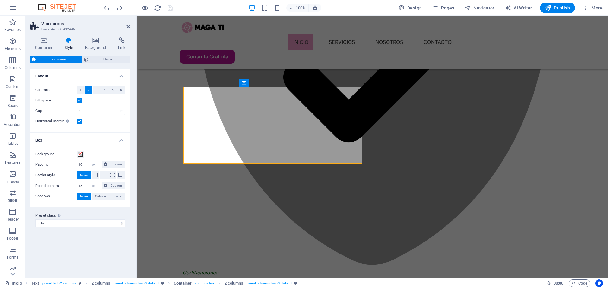
click at [86, 166] on input "10" at bounding box center [87, 165] width 21 height 8
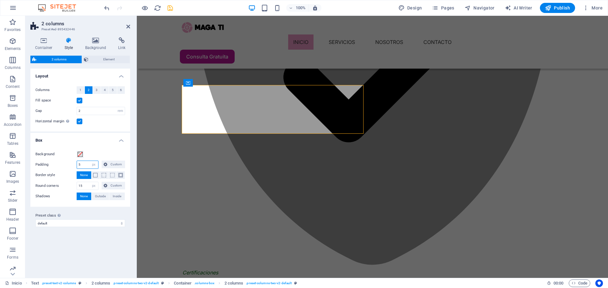
click at [85, 166] on input "5" at bounding box center [87, 165] width 21 height 8
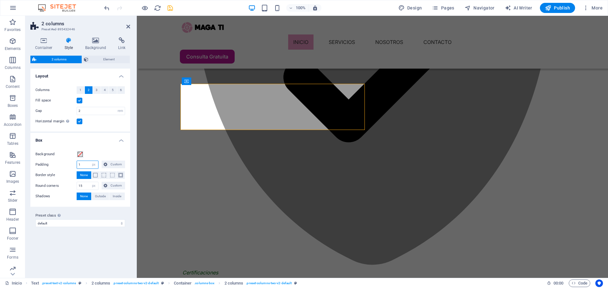
click at [85, 166] on input "1" at bounding box center [87, 165] width 21 height 8
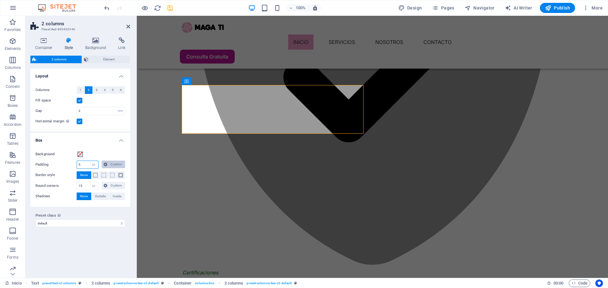
type input "5"
click at [116, 164] on span "Custom" at bounding box center [116, 165] width 14 height 8
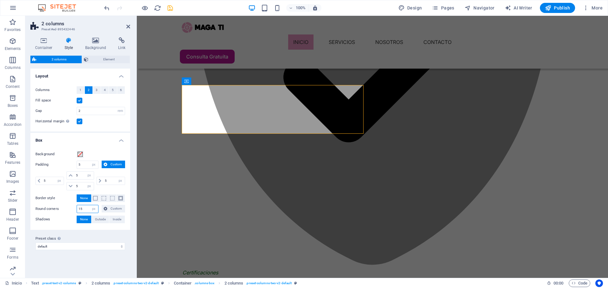
click at [85, 210] on input "15" at bounding box center [87, 209] width 21 height 8
click at [104, 208] on icon at bounding box center [106, 209] width 4 height 8
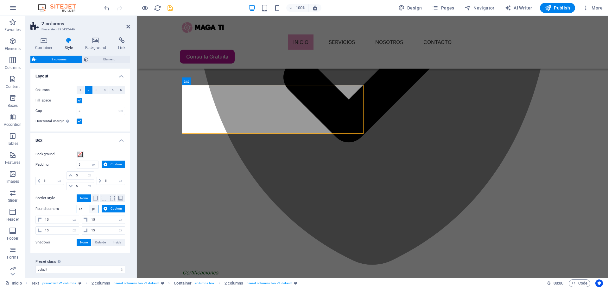
click at [89, 208] on select "px rem % vh vw Custom" at bounding box center [93, 209] width 9 height 8
click at [85, 209] on input "15" at bounding box center [87, 209] width 21 height 8
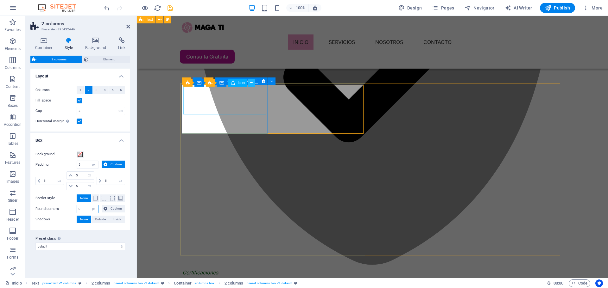
type input "0"
click at [251, 83] on icon at bounding box center [251, 83] width 3 height 7
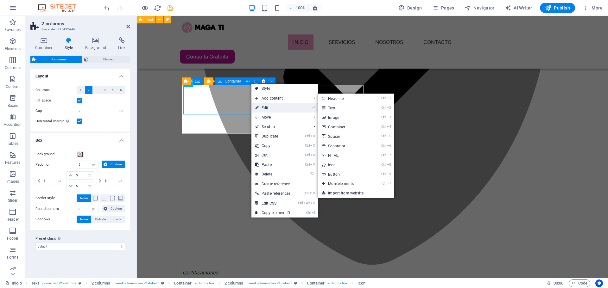
click at [266, 108] on link "⏎ Edit" at bounding box center [272, 107] width 43 height 9
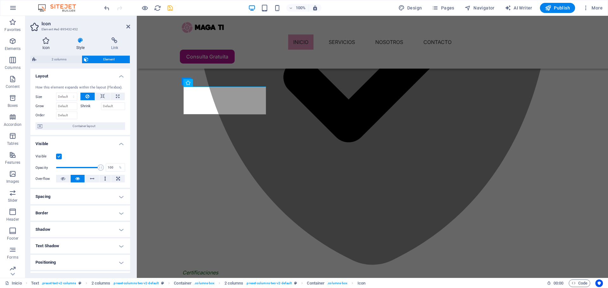
click at [52, 46] on h4 "Icon" at bounding box center [47, 43] width 34 height 13
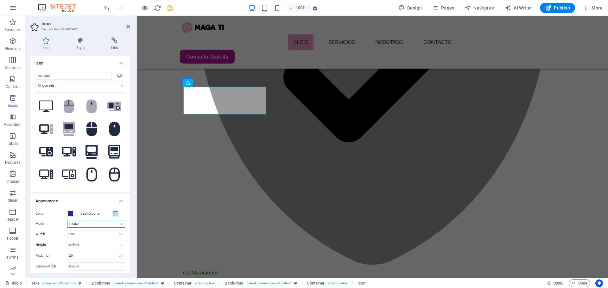
click at [87, 223] on select "Scale Left Center Right" at bounding box center [96, 224] width 58 height 8
click at [67, 220] on select "Scale Left Center Right" at bounding box center [96, 224] width 58 height 8
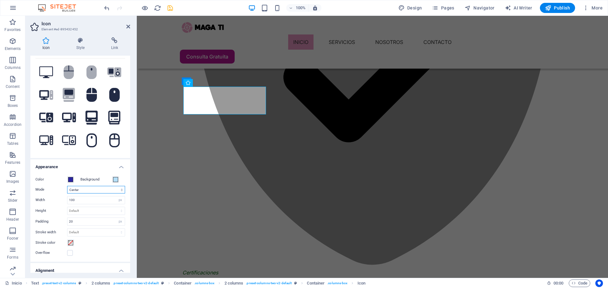
scroll to position [32, 0]
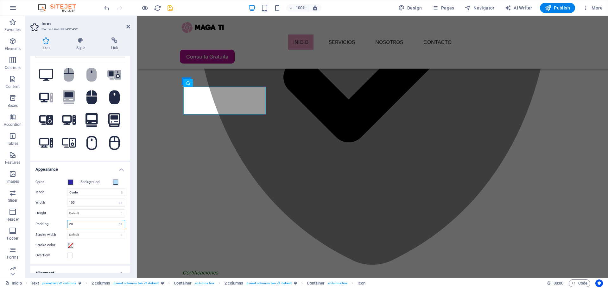
click at [74, 226] on input "20" at bounding box center [95, 225] width 57 height 8
click at [76, 226] on input "5" at bounding box center [95, 225] width 57 height 8
type input "20"
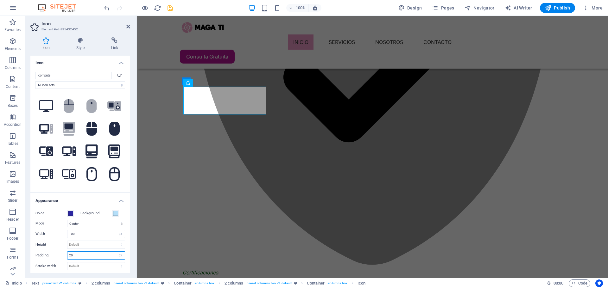
scroll to position [0, 0]
click at [78, 45] on h4 "Style" at bounding box center [81, 43] width 35 height 13
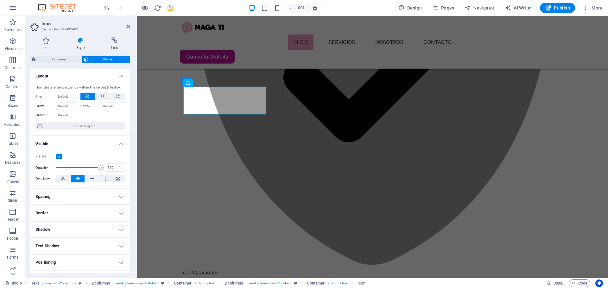
click at [112, 198] on h4 "Spacing" at bounding box center [80, 196] width 100 height 15
click at [106, 236] on h4 "Border" at bounding box center [80, 238] width 100 height 15
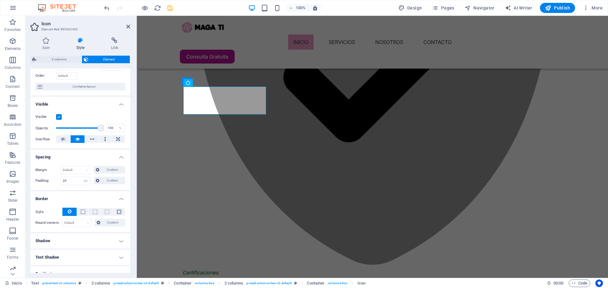
scroll to position [63, 0]
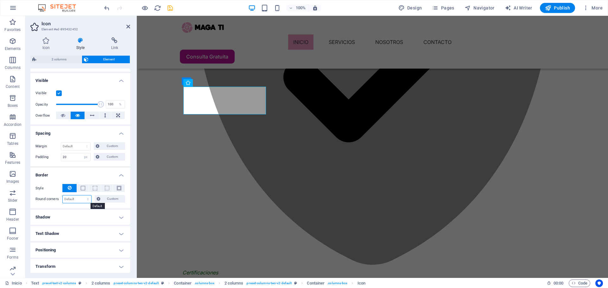
click at [72, 197] on select "Default px rem % vh vw Custom" at bounding box center [77, 200] width 28 height 8
select select "px"
click at [82, 196] on select "Default px rem % vh vw Custom" at bounding box center [77, 200] width 28 height 8
type input "20"
click at [213, 80] on icon at bounding box center [212, 80] width 3 height 7
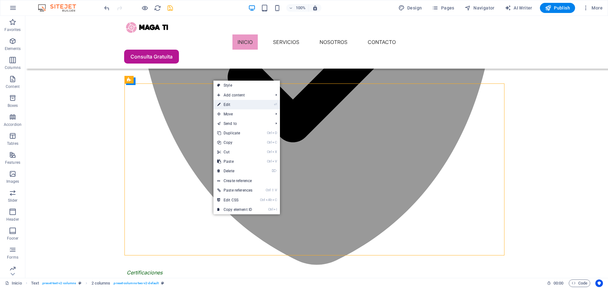
click at [225, 105] on link "⏎ Edit" at bounding box center [234, 104] width 43 height 9
select select "rem"
select select "px"
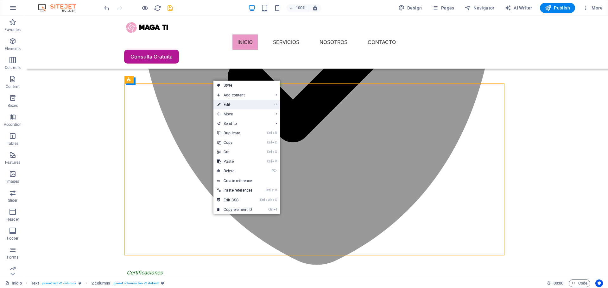
select select "px"
select select "preset-columns-two-v2-default"
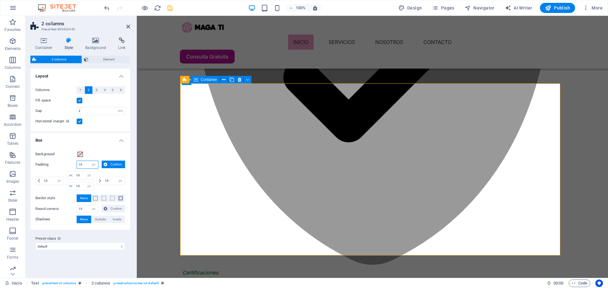
click at [84, 166] on input "10" at bounding box center [87, 165] width 21 height 8
click at [44, 43] on icon at bounding box center [43, 40] width 27 height 6
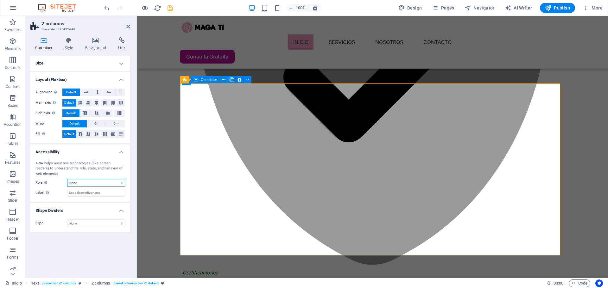
click at [90, 180] on select "None Alert Article Banner Comment Complementary Dialog Footer Header Marquee Pr…" at bounding box center [96, 183] width 58 height 8
click at [87, 183] on select "None Alert Article Banner Comment Complementary Dialog Footer Header Marquee Pr…" at bounding box center [96, 183] width 58 height 8
click at [86, 195] on input "Label Use the ARIA label to provide a clear and descriptive name for elements t…" at bounding box center [96, 193] width 58 height 8
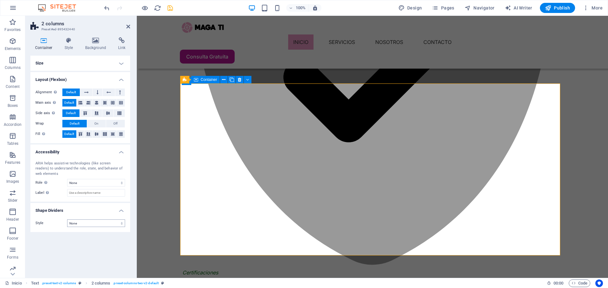
click at [80, 229] on div "Style None Triangle Square Diagonal Polygon 1 Polygon 2 Zigzag Multiple Zigzags…" at bounding box center [80, 224] width 100 height 18
click at [81, 224] on select "None Triangle Square Diagonal Polygon 1 Polygon 2 Zigzag Multiple Zigzags Waves…" at bounding box center [96, 224] width 58 height 8
click at [81, 244] on div "Size Height Default px rem % vh vw Min. height None px rem % vh vw Width Defaul…" at bounding box center [80, 164] width 100 height 217
click at [70, 43] on icon at bounding box center [69, 40] width 18 height 6
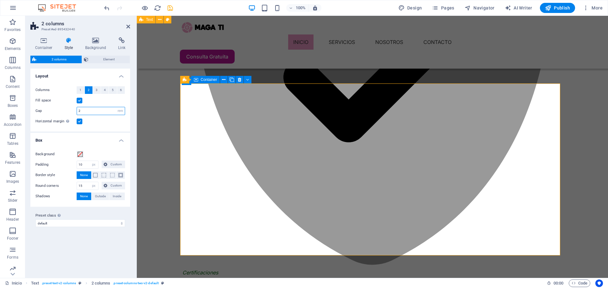
click at [92, 110] on input "2" at bounding box center [101, 111] width 48 height 8
type input "1"
type input "5"
type input "0"
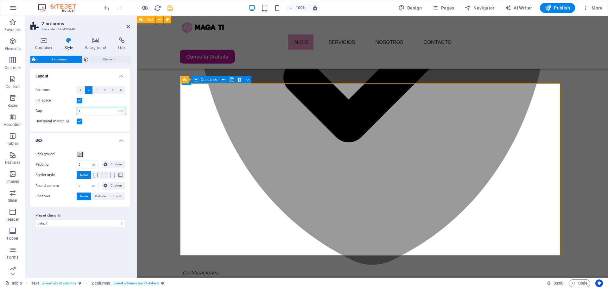
click at [91, 112] on input "1" at bounding box center [101, 111] width 48 height 8
click at [90, 112] on input "1" at bounding box center [101, 111] width 48 height 8
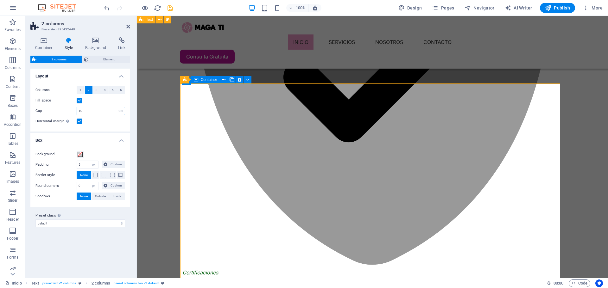
click at [86, 111] on input "10" at bounding box center [101, 111] width 48 height 8
click at [89, 112] on input "5" at bounding box center [101, 111] width 48 height 8
click at [89, 112] on input "4" at bounding box center [101, 111] width 48 height 8
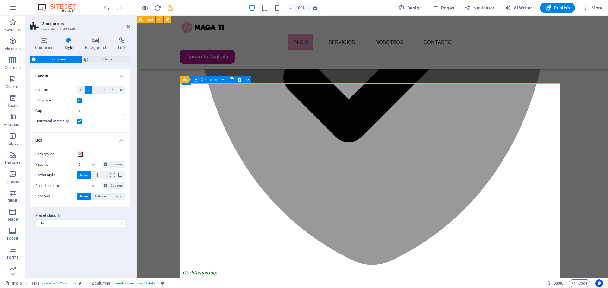
click at [89, 112] on input "4" at bounding box center [101, 111] width 48 height 8
click at [89, 112] on input "3.0625" at bounding box center [101, 111] width 48 height 8
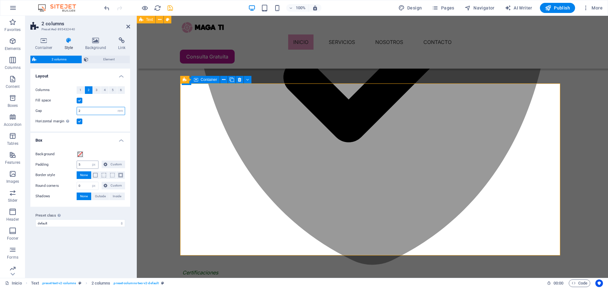
type input "2"
click at [82, 163] on input "5" at bounding box center [87, 165] width 21 height 8
type input "10"
click at [105, 164] on icon at bounding box center [106, 165] width 4 height 8
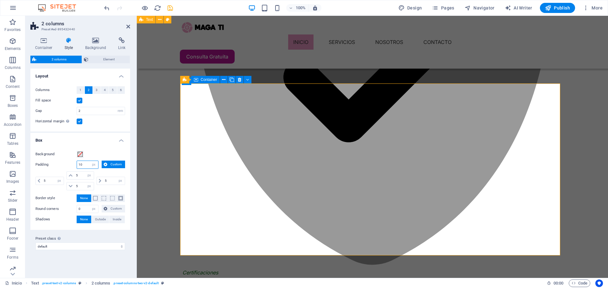
click at [87, 165] on input "10" at bounding box center [87, 165] width 21 height 8
click at [106, 163] on icon at bounding box center [106, 165] width 4 height 8
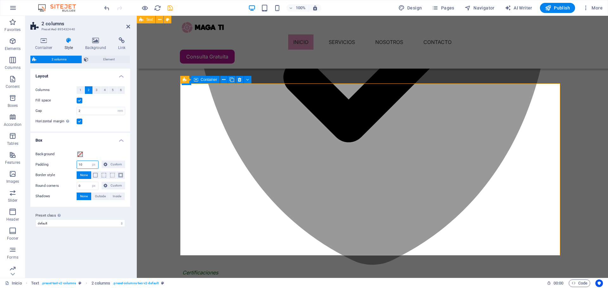
click at [87, 165] on input "10" at bounding box center [87, 165] width 21 height 8
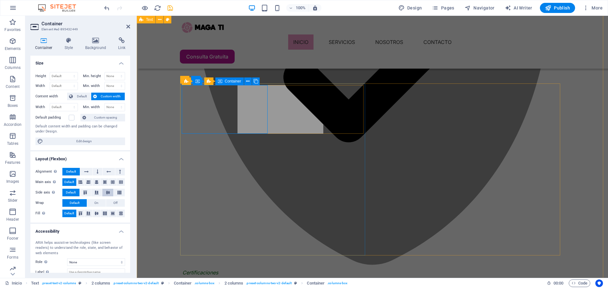
click at [96, 181] on icon at bounding box center [97, 183] width 4 height 8
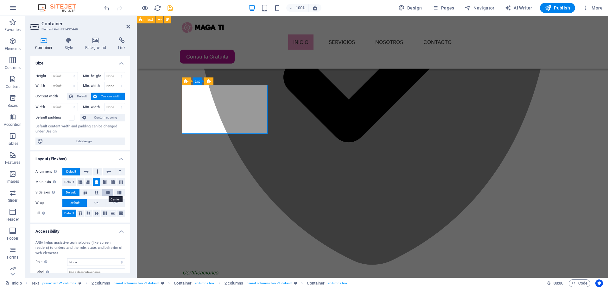
click at [107, 193] on icon at bounding box center [108, 193] width 8 height 4
click at [97, 216] on button at bounding box center [97, 214] width 8 height 8
click at [85, 170] on icon at bounding box center [86, 172] width 4 height 8
click at [95, 173] on button at bounding box center [97, 172] width 9 height 8
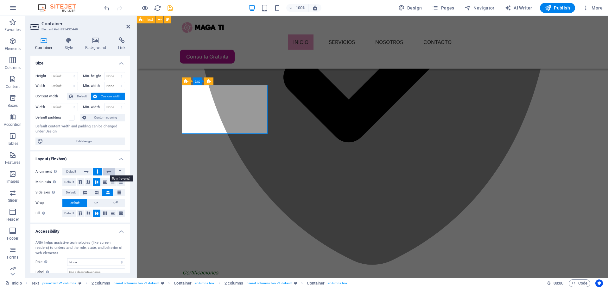
click at [107, 174] on icon at bounding box center [108, 172] width 4 height 8
click at [119, 173] on icon at bounding box center [120, 172] width 2 height 8
click at [98, 174] on button at bounding box center [97, 172] width 9 height 8
